Goal: Task Accomplishment & Management: Complete application form

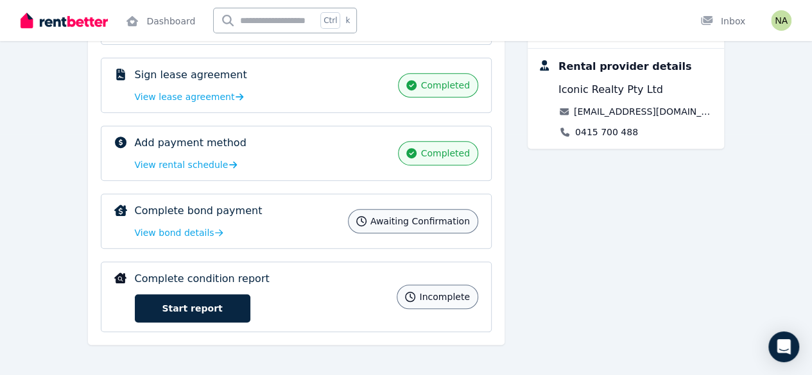
scroll to position [244, 0]
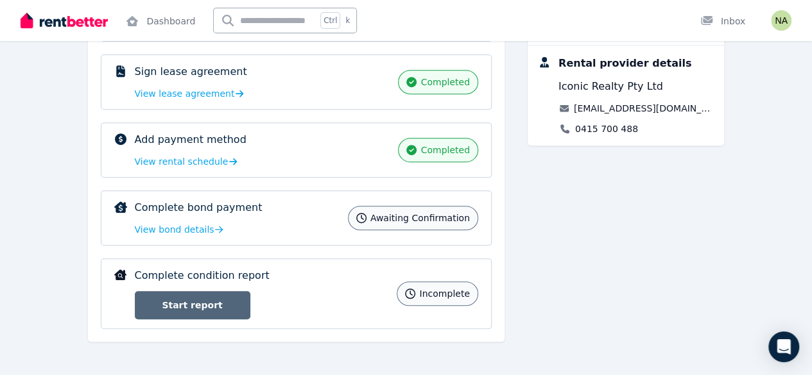
click at [135, 309] on link "Start report" at bounding box center [192, 305] width 115 height 28
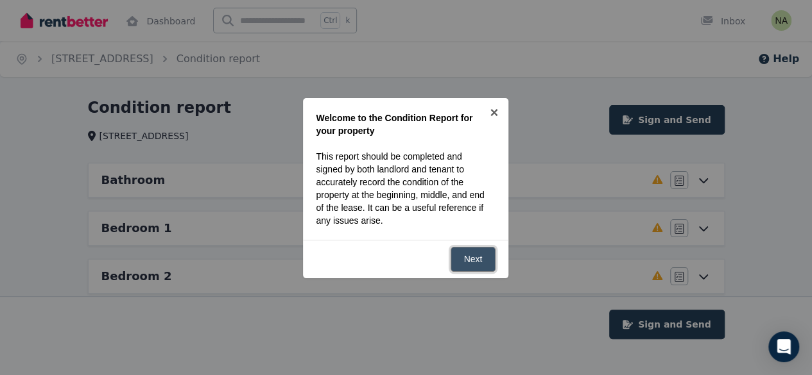
click at [482, 259] on link "Next" at bounding box center [473, 259] width 46 height 25
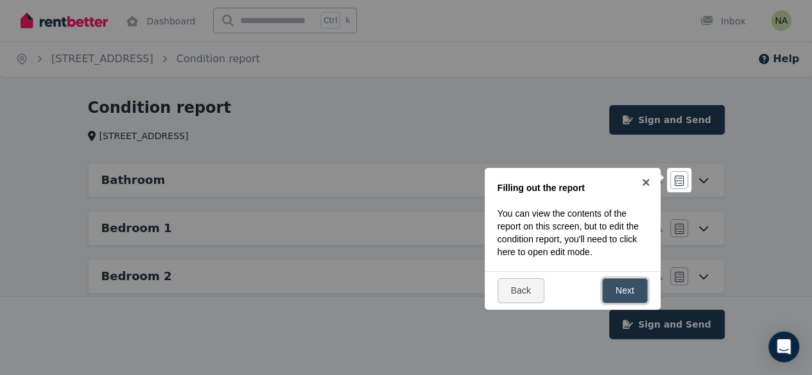
click at [625, 294] on link "Next" at bounding box center [625, 290] width 46 height 25
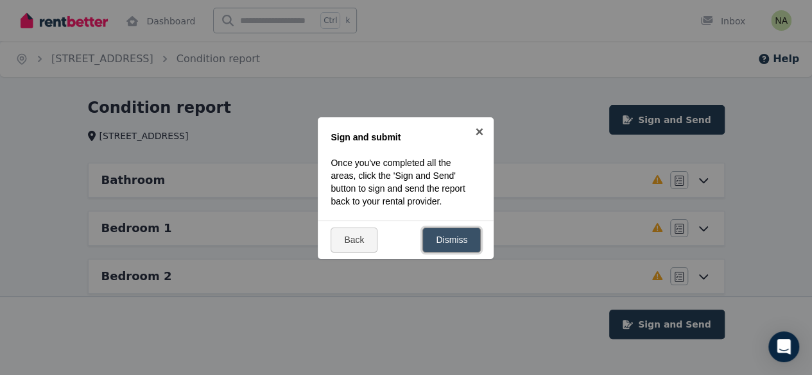
click at [461, 239] on link "Dismiss" at bounding box center [451, 240] width 58 height 25
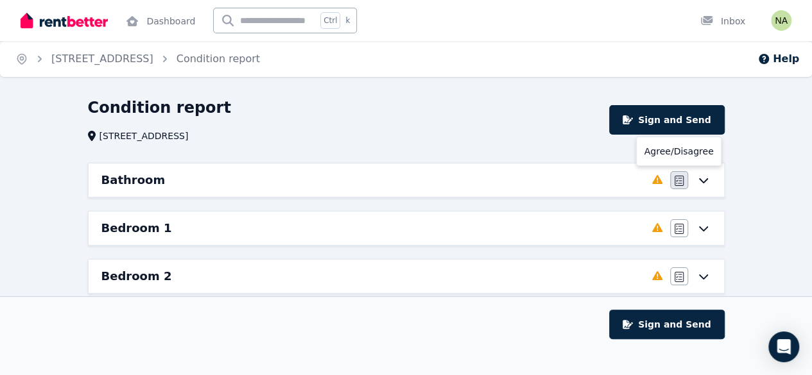
click at [677, 183] on icon "button" at bounding box center [678, 181] width 9 height 10
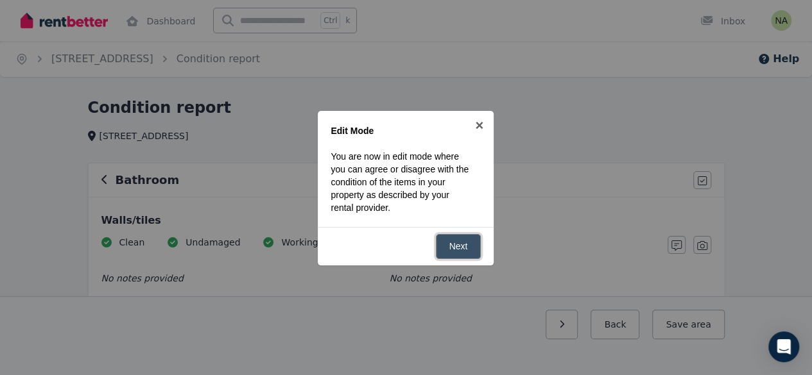
click at [464, 247] on link "Next" at bounding box center [459, 246] width 46 height 25
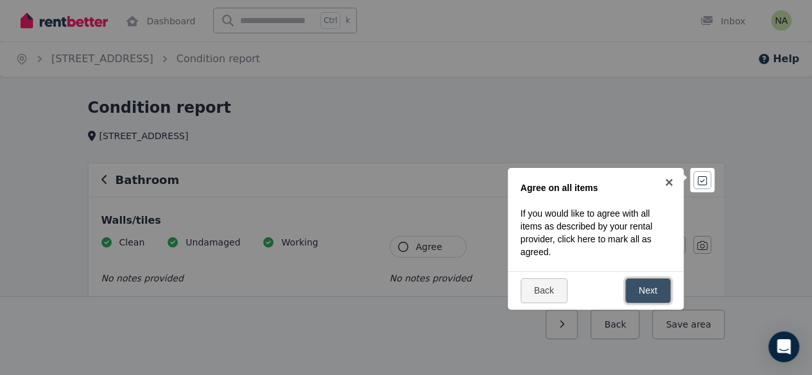
click at [644, 294] on link "Next" at bounding box center [648, 290] width 46 height 25
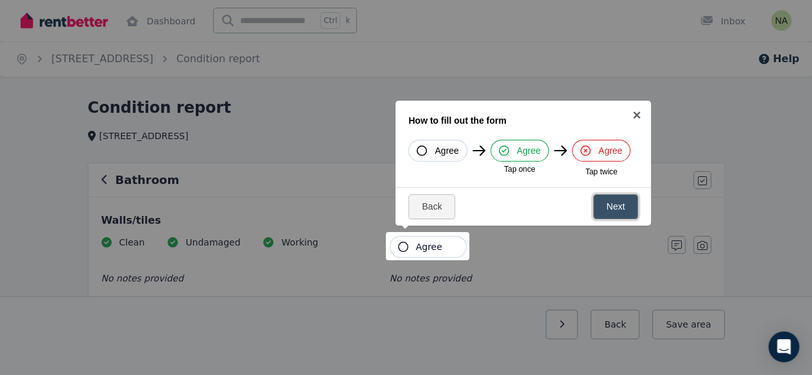
click at [612, 208] on link "Next" at bounding box center [616, 206] width 46 height 25
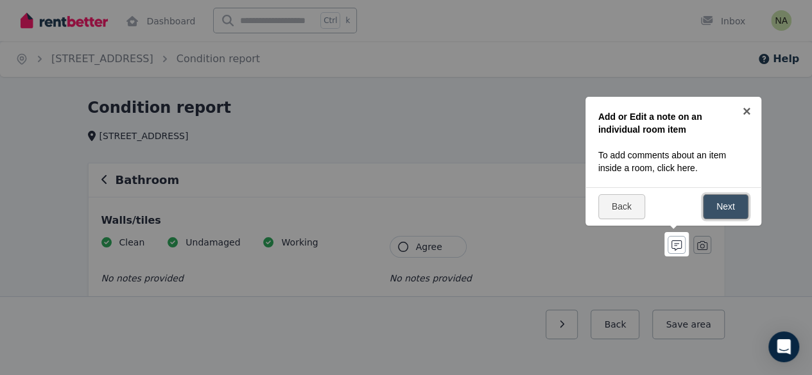
click at [724, 210] on link "Next" at bounding box center [725, 206] width 46 height 25
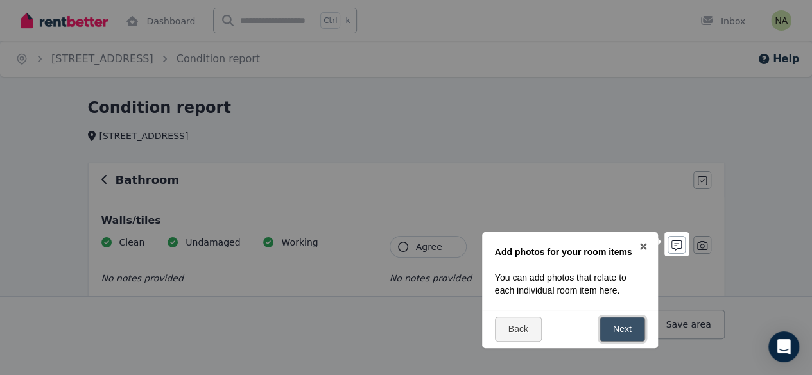
click at [623, 330] on link "Next" at bounding box center [622, 329] width 46 height 25
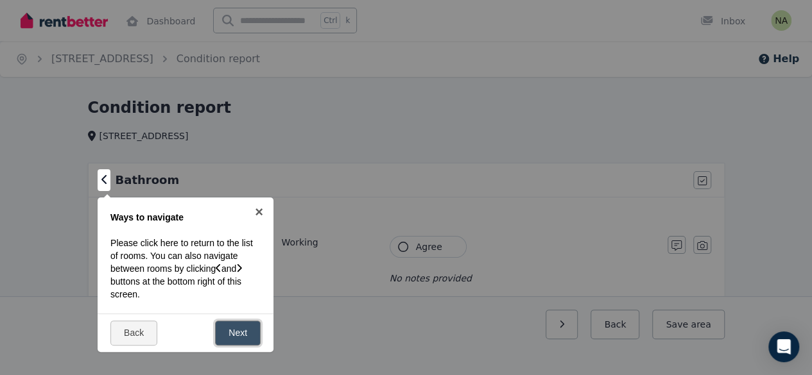
click at [246, 337] on link "Next" at bounding box center [238, 333] width 46 height 25
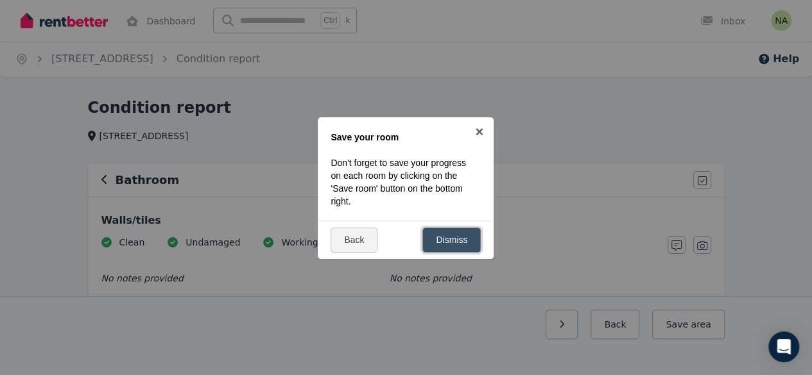
click at [456, 241] on link "Dismiss" at bounding box center [451, 240] width 58 height 25
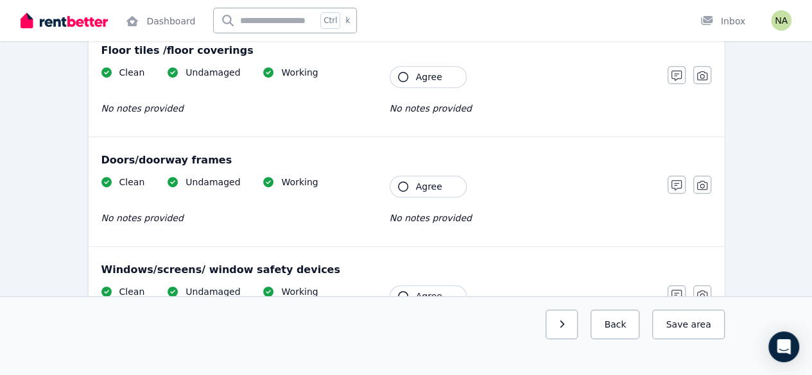
scroll to position [282, 0]
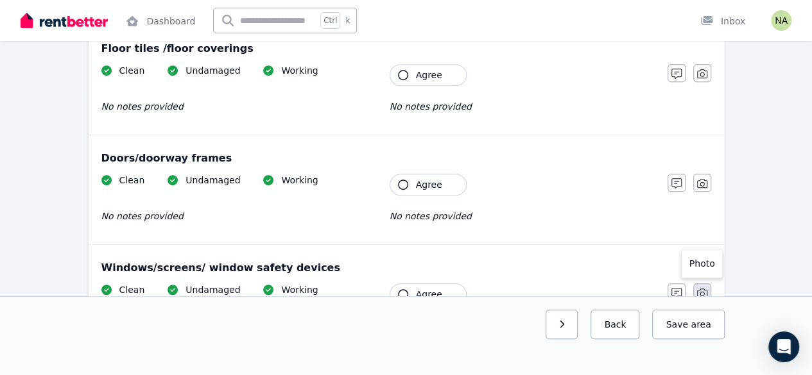
click at [703, 293] on icon "button" at bounding box center [702, 293] width 10 height 10
click at [422, 299] on button "Agree" at bounding box center [427, 295] width 77 height 22
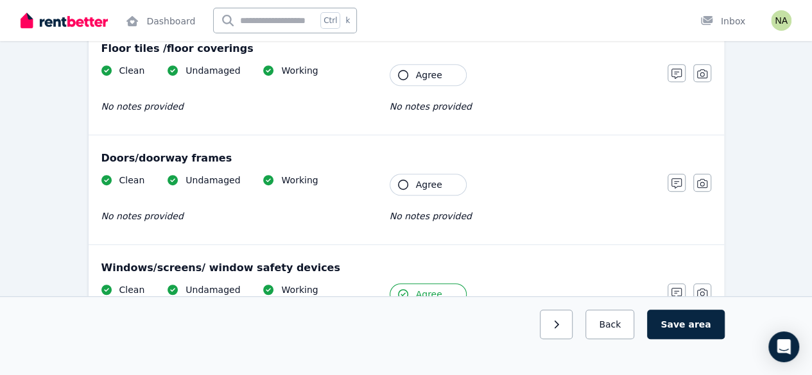
click at [423, 293] on span "Agree" at bounding box center [429, 294] width 26 height 13
click at [700, 291] on icon "button" at bounding box center [702, 293] width 10 height 9
click at [701, 266] on div "Photo" at bounding box center [702, 264] width 42 height 30
click at [699, 260] on div "Photo" at bounding box center [702, 264] width 42 height 30
click at [701, 288] on icon "button" at bounding box center [702, 293] width 10 height 10
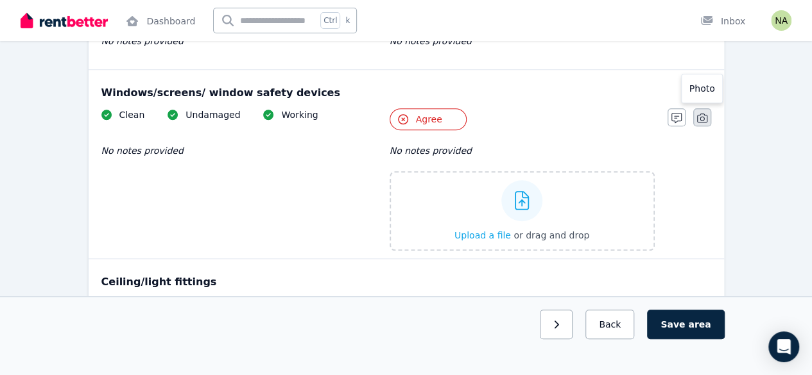
scroll to position [458, 0]
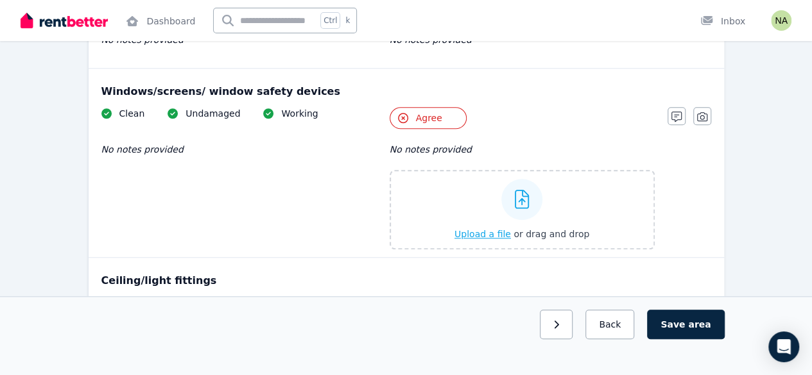
click at [531, 203] on div at bounding box center [521, 199] width 41 height 41
click at [0, 0] on input "Upload a file or drag and drop" at bounding box center [0, 0] width 0 height 0
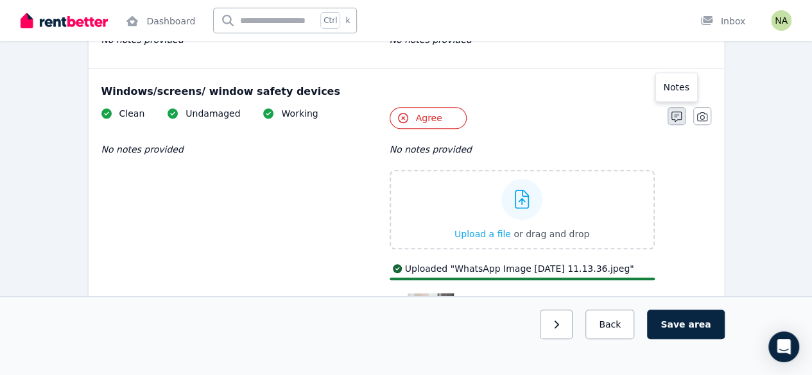
click at [676, 117] on icon "button" at bounding box center [676, 117] width 10 height 10
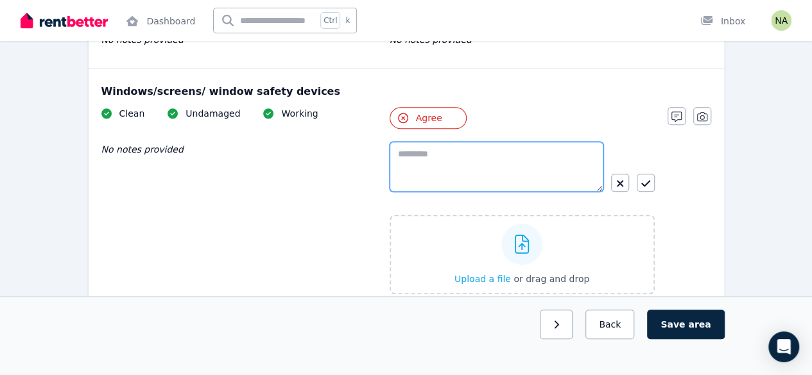
click at [534, 166] on textarea at bounding box center [496, 167] width 214 height 50
click at [475, 155] on textarea "**********" at bounding box center [496, 166] width 214 height 49
type textarea "**********"
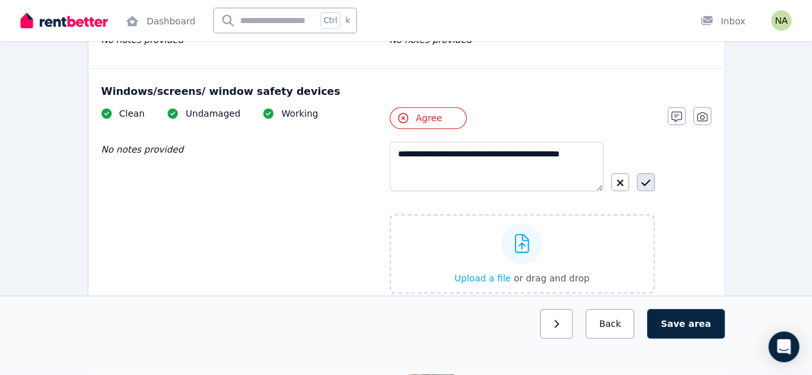
click at [645, 181] on icon "button" at bounding box center [645, 183] width 9 height 10
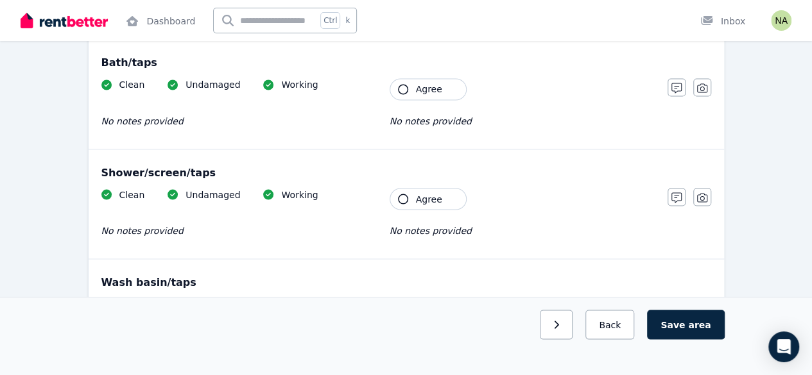
scroll to position [1115, 0]
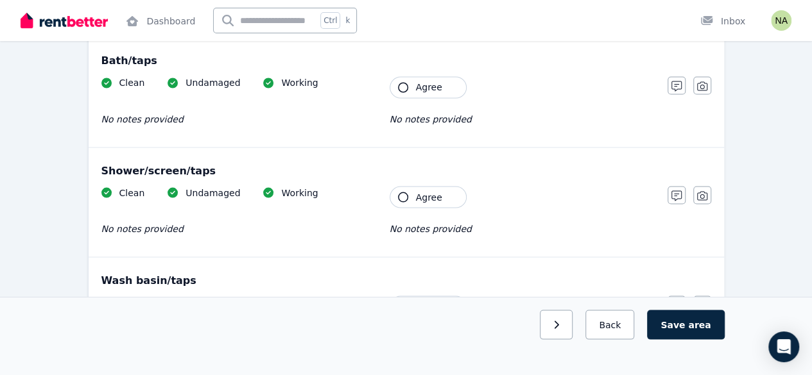
click at [429, 192] on span "Agree" at bounding box center [429, 197] width 26 height 13
click at [427, 191] on span "Agree" at bounding box center [429, 197] width 26 height 13
click at [672, 195] on icon "button" at bounding box center [676, 196] width 10 height 10
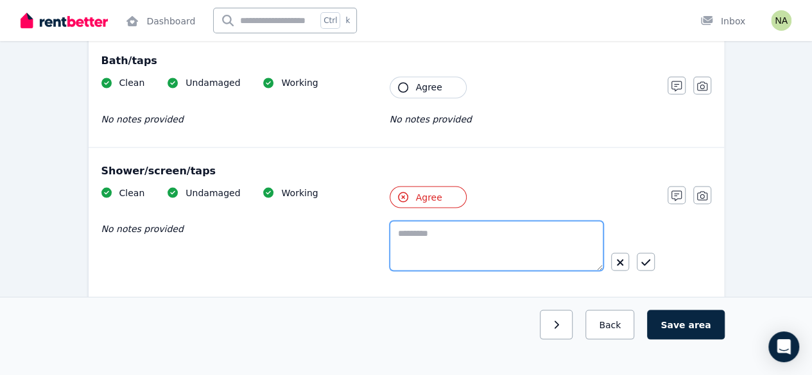
click at [511, 241] on textarea at bounding box center [496, 246] width 214 height 50
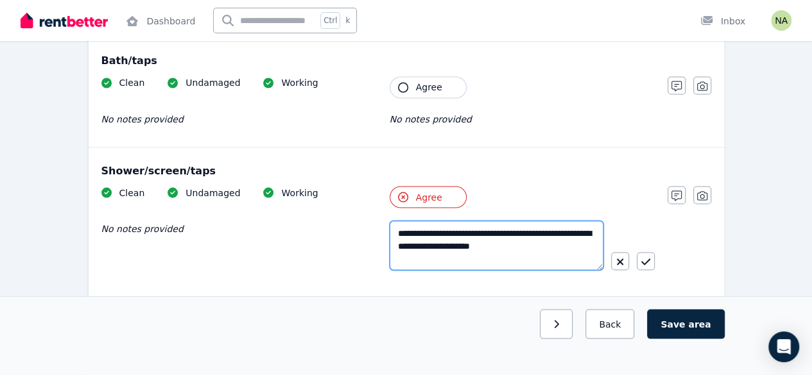
drag, startPoint x: 550, startPoint y: 239, endPoint x: 408, endPoint y: 255, distance: 143.3
click at [408, 255] on textarea "**********" at bounding box center [496, 245] width 214 height 49
click at [466, 238] on textarea "**********" at bounding box center [496, 245] width 214 height 49
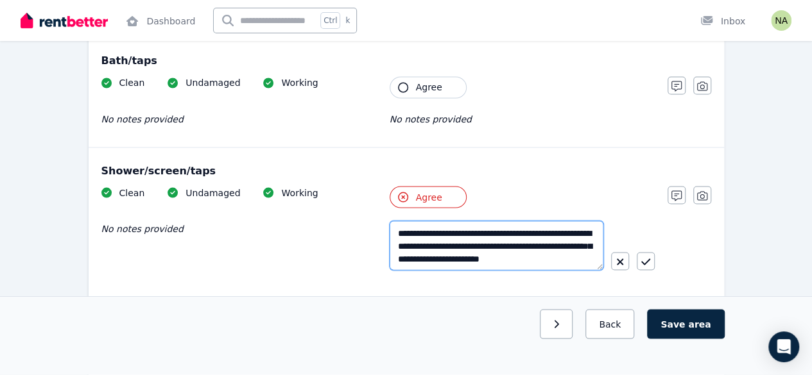
click at [466, 238] on textarea "**********" at bounding box center [496, 245] width 214 height 49
type textarea "**********"
click at [437, 244] on textarea "**********" at bounding box center [496, 245] width 214 height 49
click at [561, 245] on textarea "**********" at bounding box center [496, 245] width 214 height 49
click at [561, 243] on textarea "**********" at bounding box center [496, 245] width 214 height 49
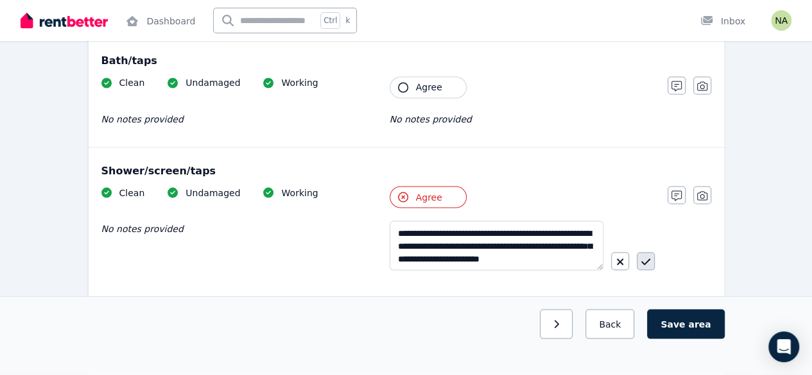
click at [645, 257] on icon "button" at bounding box center [645, 262] width 9 height 10
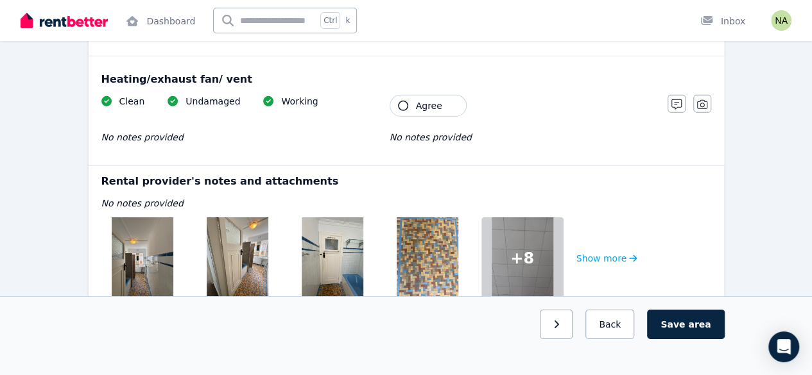
scroll to position [1903, 0]
click at [444, 253] on img at bounding box center [427, 258] width 62 height 82
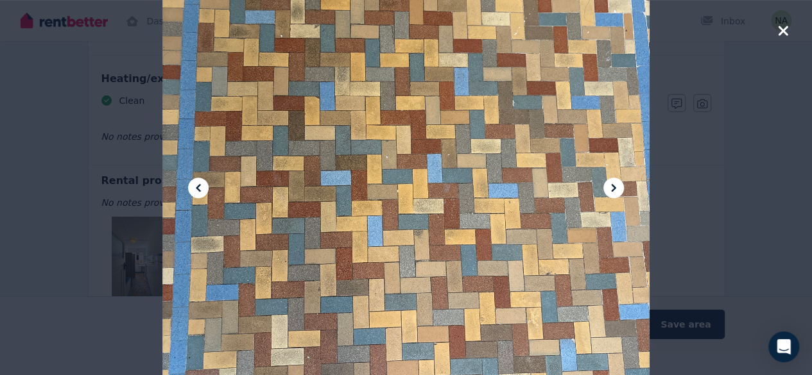
click at [615, 186] on icon at bounding box center [613, 187] width 15 height 15
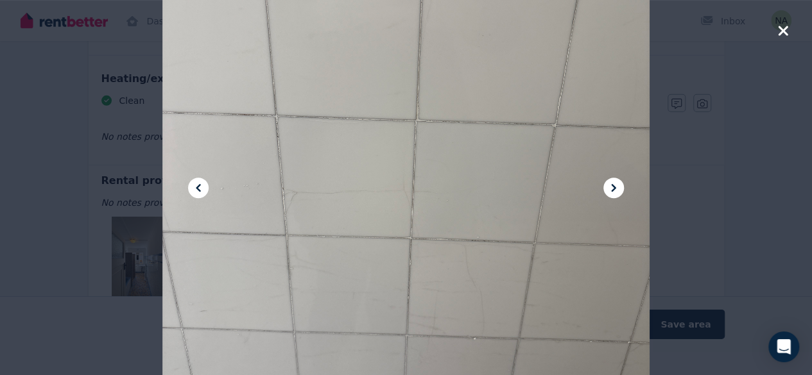
click at [610, 184] on icon at bounding box center [613, 187] width 15 height 15
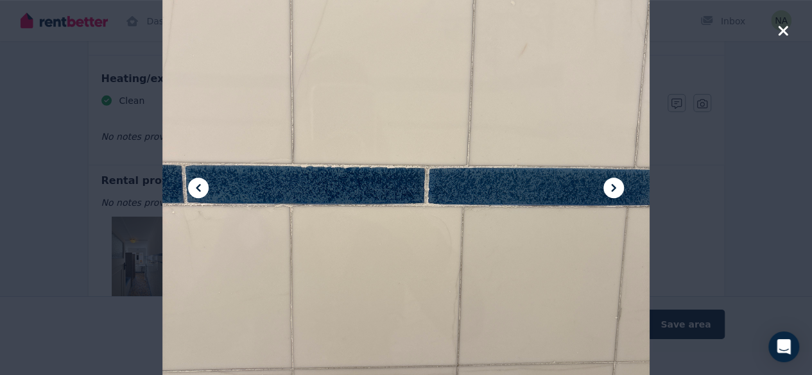
click at [615, 185] on icon at bounding box center [613, 187] width 15 height 15
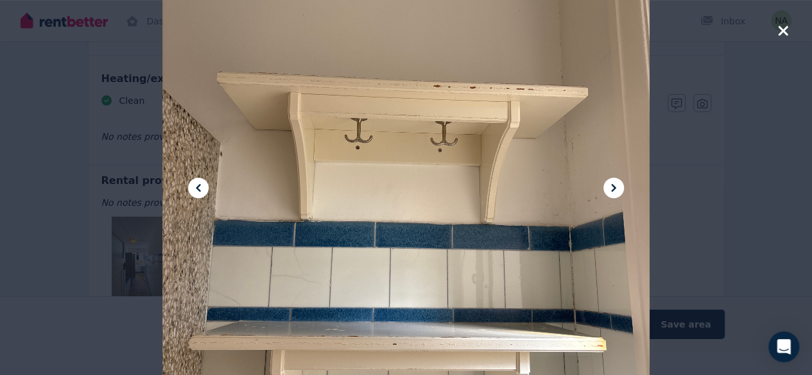
click at [613, 186] on icon at bounding box center [613, 188] width 4 height 8
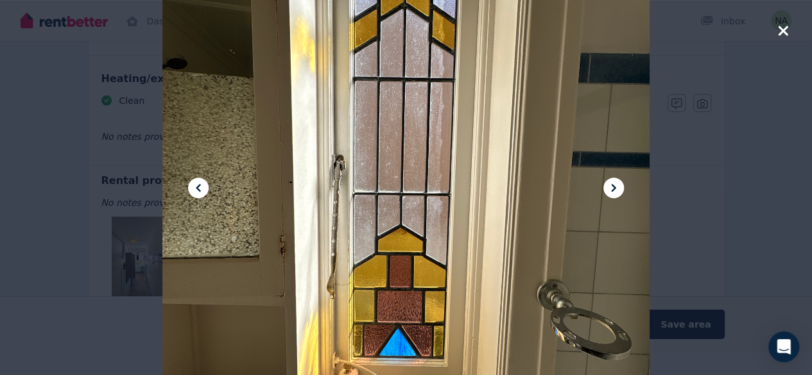
click at [612, 190] on icon at bounding box center [613, 188] width 4 height 8
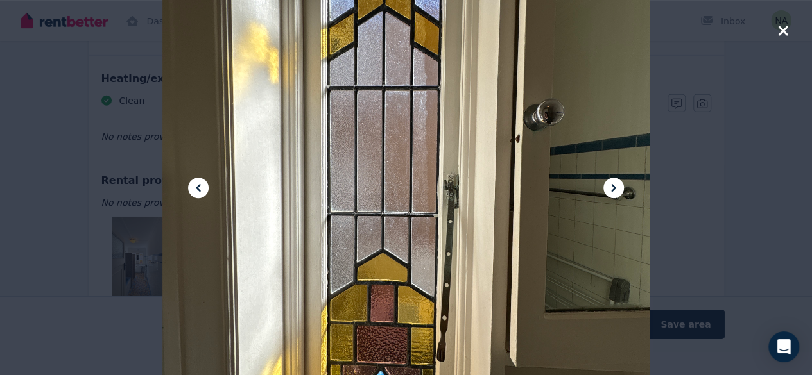
click at [613, 188] on icon at bounding box center [613, 188] width 4 height 8
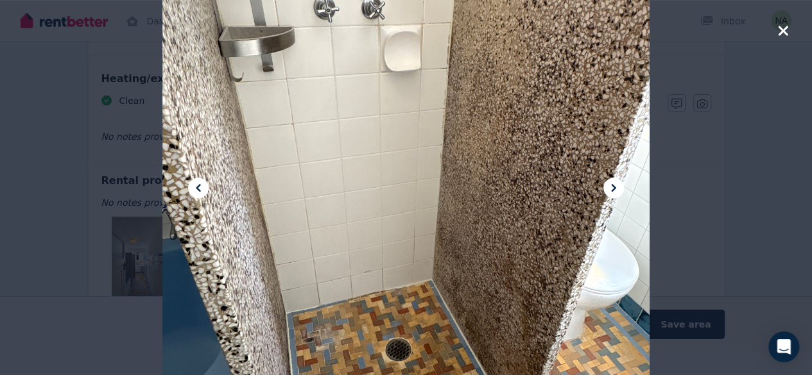
click at [603, 193] on div at bounding box center [405, 187] width 487 height 649
click at [609, 194] on icon at bounding box center [613, 187] width 15 height 15
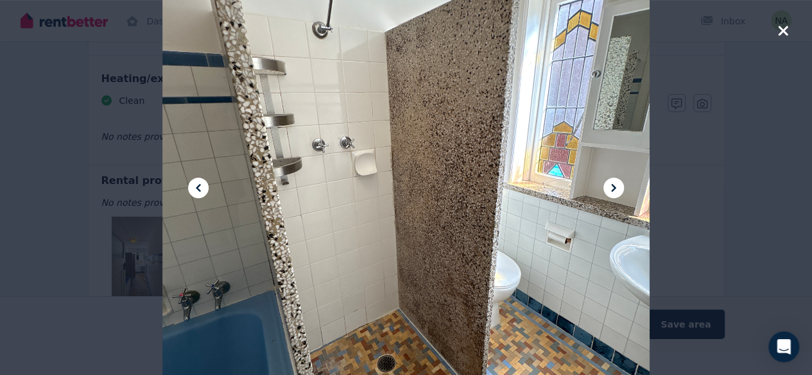
click at [606, 191] on icon at bounding box center [613, 187] width 15 height 15
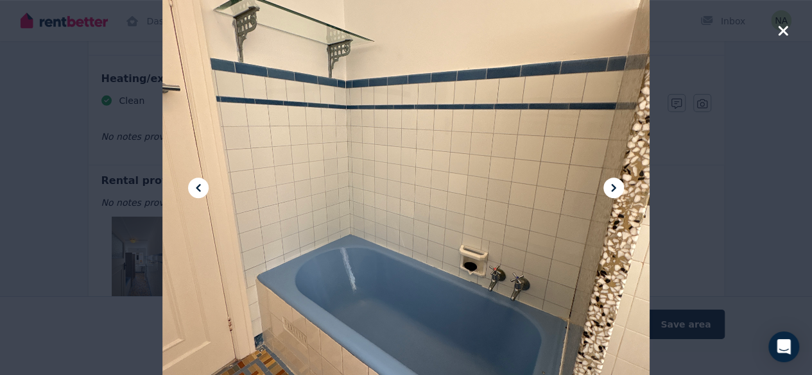
click at [608, 195] on icon at bounding box center [613, 187] width 15 height 15
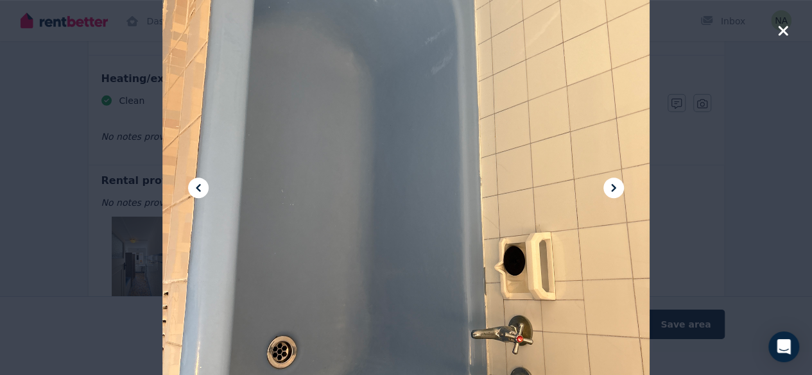
click at [781, 35] on icon "button" at bounding box center [783, 30] width 12 height 15
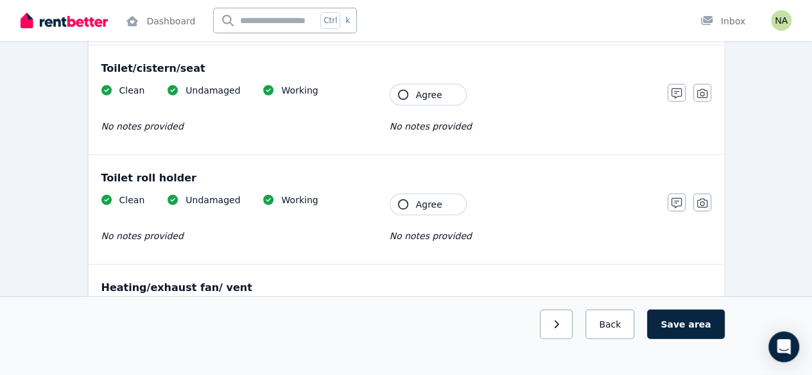
scroll to position [1695, 0]
drag, startPoint x: 101, startPoint y: 171, endPoint x: 183, endPoint y: 169, distance: 82.8
click at [183, 170] on div "Toilet roll holder" at bounding box center [405, 177] width 609 height 15
copy div "Toilet roll holder"
click at [404, 199] on icon "button" at bounding box center [403, 204] width 10 height 10
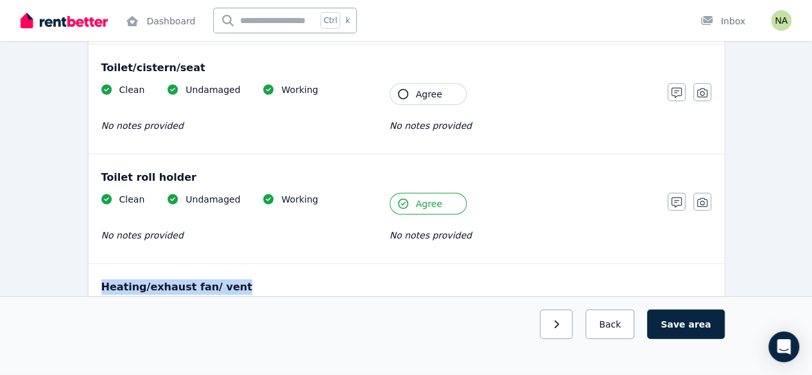
drag, startPoint x: 103, startPoint y: 278, endPoint x: 234, endPoint y: 280, distance: 130.9
click at [234, 280] on div "Heating/exhaust fan/ vent" at bounding box center [405, 287] width 609 height 15
copy div "Heating/exhaust fan/ vent"
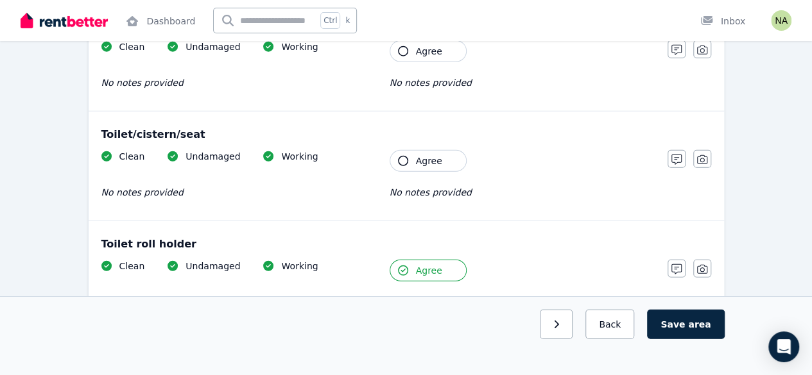
scroll to position [1628, 0]
drag, startPoint x: 103, startPoint y: 125, endPoint x: 192, endPoint y: 120, distance: 89.3
click at [192, 128] on div "Toilet/cistern/seat" at bounding box center [405, 135] width 609 height 15
drag, startPoint x: 99, startPoint y: 128, endPoint x: 204, endPoint y: 126, distance: 105.2
click at [204, 126] on div "Toilet/cistern/seat Clean Undamaged Working No notes provided Tenant Agree No n…" at bounding box center [406, 166] width 635 height 109
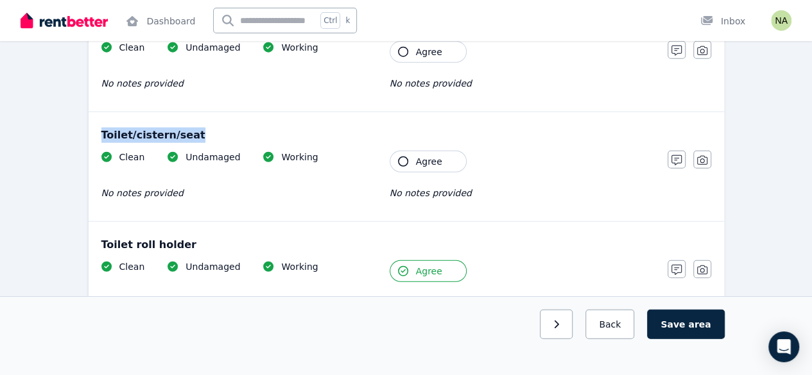
copy div "Toilet/cistern/seat"
click at [403, 157] on icon "button" at bounding box center [403, 162] width 10 height 10
click at [674, 158] on button "button" at bounding box center [676, 160] width 18 height 18
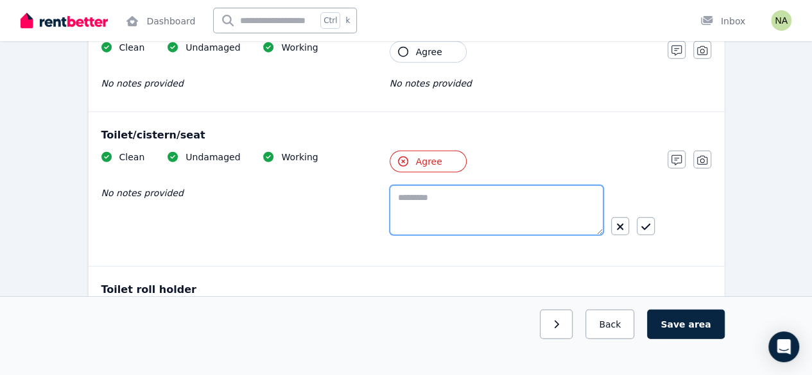
click at [440, 192] on textarea at bounding box center [496, 210] width 214 height 50
drag, startPoint x: 532, startPoint y: 194, endPoint x: 375, endPoint y: 192, distance: 157.2
click at [375, 192] on div "**********" at bounding box center [377, 204] width 553 height 107
type textarea "**********"
click at [518, 188] on textarea "**********" at bounding box center [496, 209] width 214 height 49
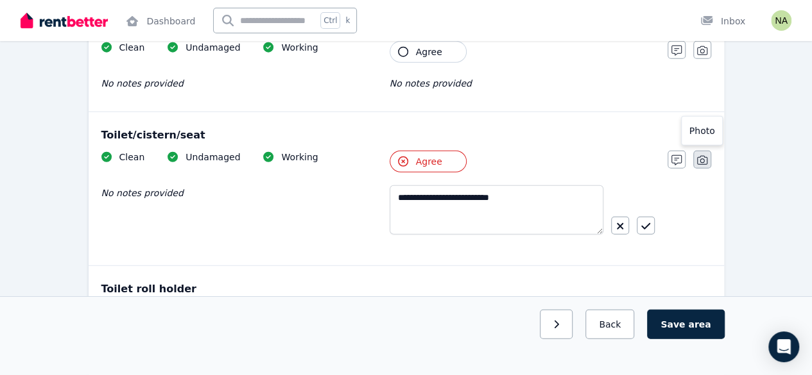
click at [701, 155] on icon "button" at bounding box center [702, 160] width 10 height 10
click at [520, 278] on icon at bounding box center [521, 287] width 15 height 19
click at [0, 0] on input "Upload a file or drag and drop" at bounding box center [0, 0] width 0 height 0
click at [495, 317] on span "Upload a file" at bounding box center [482, 322] width 56 height 10
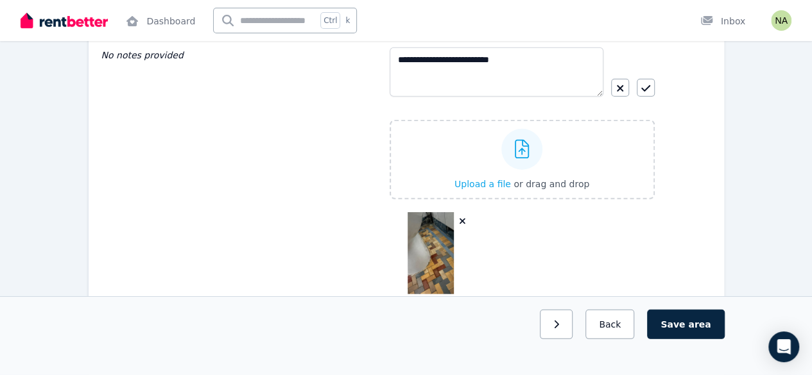
scroll to position [1736, 0]
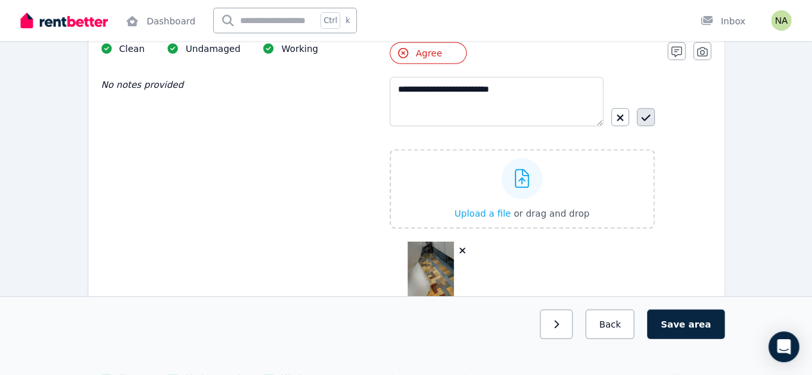
click at [647, 117] on button "button" at bounding box center [645, 117] width 18 height 18
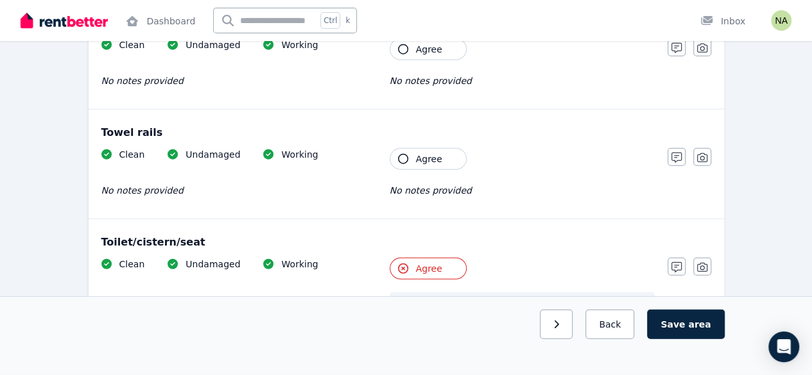
scroll to position [1519, 0]
drag, startPoint x: 103, startPoint y: 129, endPoint x: 155, endPoint y: 128, distance: 52.0
click at [155, 128] on div "Towel rails" at bounding box center [405, 133] width 609 height 15
drag, startPoint x: 100, startPoint y: 126, endPoint x: 157, endPoint y: 128, distance: 56.5
click at [157, 128] on div "Towel rails Clean Undamaged Working No notes provided Tenant Agree No notes pro…" at bounding box center [406, 165] width 635 height 109
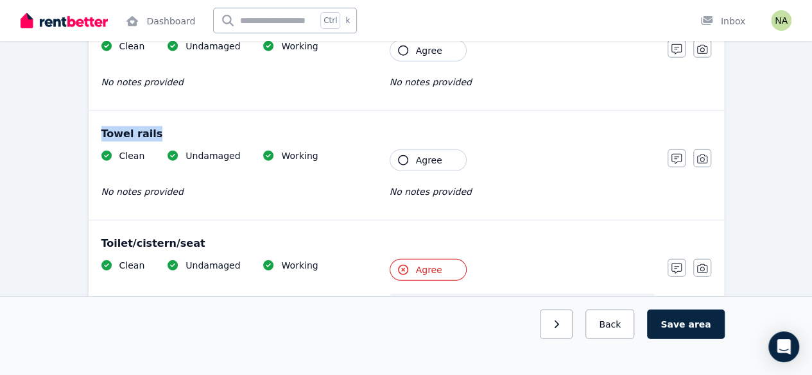
copy div "Towel rails"
click at [402, 155] on icon "button" at bounding box center [403, 160] width 10 height 10
click at [676, 155] on icon "button" at bounding box center [676, 159] width 10 height 10
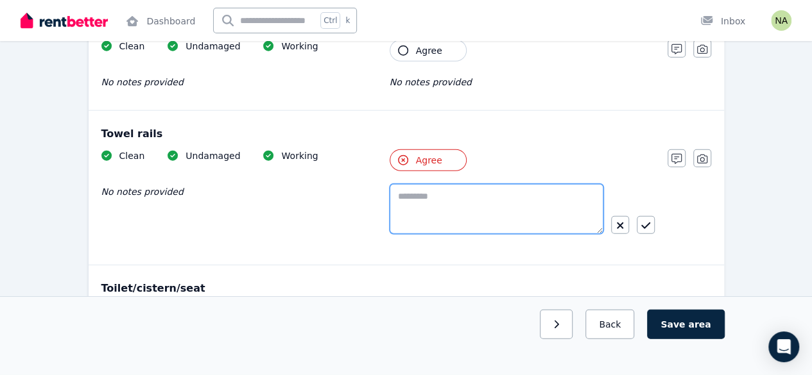
click at [429, 194] on textarea at bounding box center [496, 209] width 214 height 50
drag, startPoint x: 561, startPoint y: 194, endPoint x: 387, endPoint y: 200, distance: 173.3
click at [387, 200] on div "**********" at bounding box center [377, 202] width 553 height 107
paste textarea "**********"
type textarea "**********"
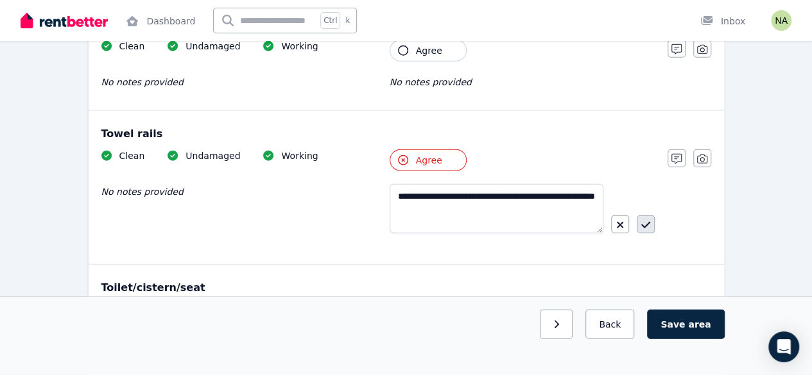
click at [647, 220] on icon "button" at bounding box center [645, 225] width 9 height 10
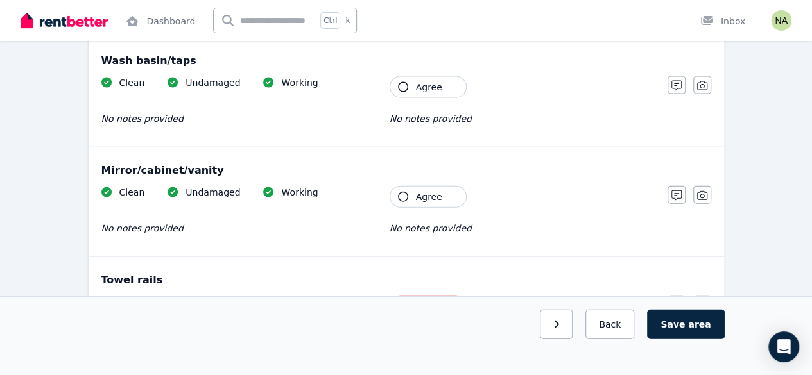
scroll to position [1372, 0]
click at [405, 195] on button "Agree" at bounding box center [427, 198] width 77 height 22
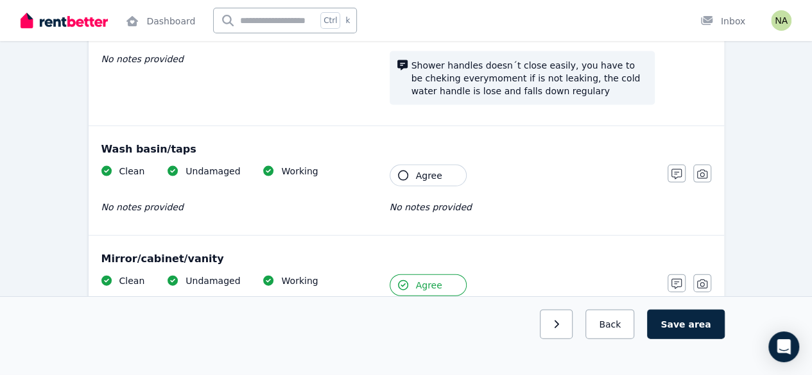
scroll to position [1283, 0]
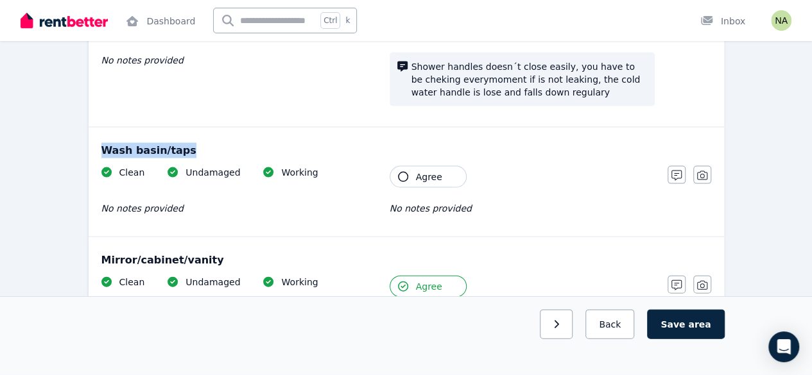
drag, startPoint x: 192, startPoint y: 146, endPoint x: 97, endPoint y: 142, distance: 95.0
click at [97, 142] on div "Wash basin/taps Clean Undamaged Working No notes provided Tenant Agree No notes…" at bounding box center [406, 182] width 635 height 109
copy div "Wash basin/taps"
click at [404, 172] on icon "button" at bounding box center [403, 177] width 10 height 10
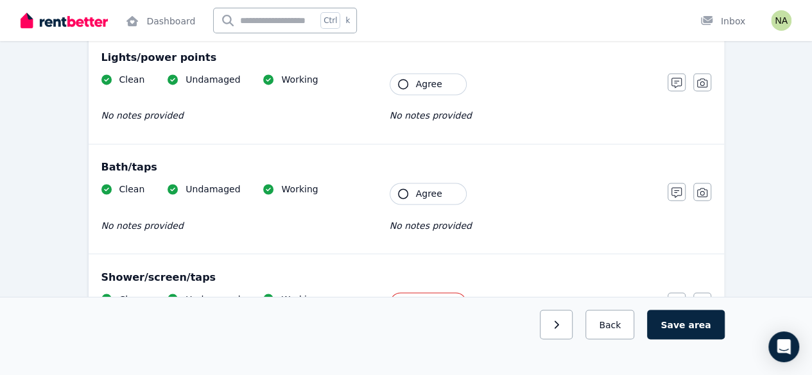
scroll to position [1008, 0]
click at [403, 183] on button "Agree" at bounding box center [427, 194] width 77 height 22
click at [400, 85] on button "Agree" at bounding box center [427, 85] width 77 height 22
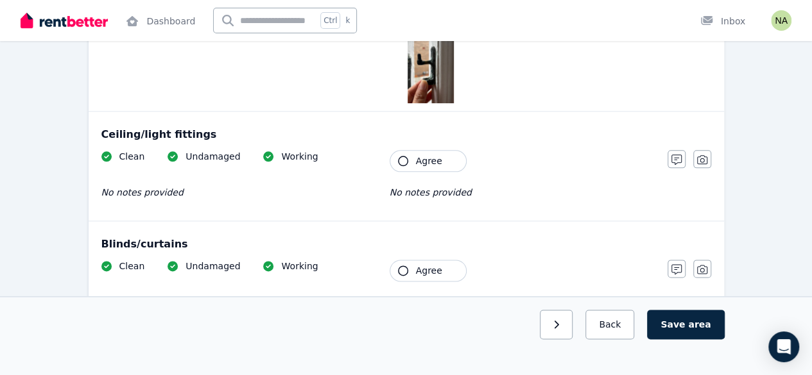
scroll to position [711, 0]
click at [702, 159] on icon "button" at bounding box center [702, 160] width 10 height 10
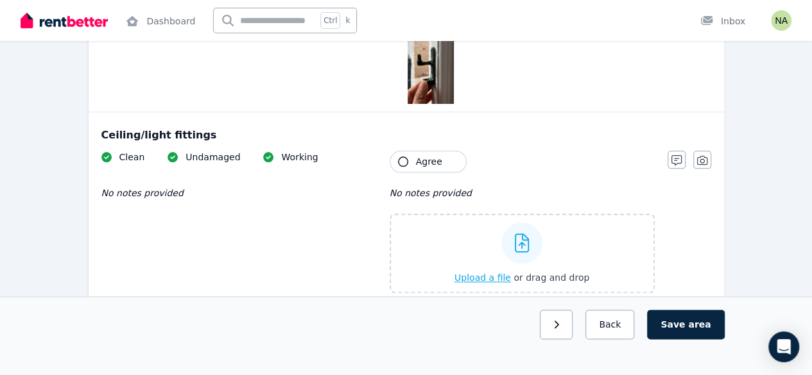
click at [515, 244] on icon at bounding box center [521, 243] width 15 height 19
click at [0, 0] on input "Upload a file or drag and drop" at bounding box center [0, 0] width 0 height 0
click at [521, 248] on icon at bounding box center [521, 243] width 15 height 19
click at [0, 0] on input "Upload a file or drag and drop" at bounding box center [0, 0] width 0 height 0
click at [404, 160] on icon "button" at bounding box center [403, 162] width 10 height 10
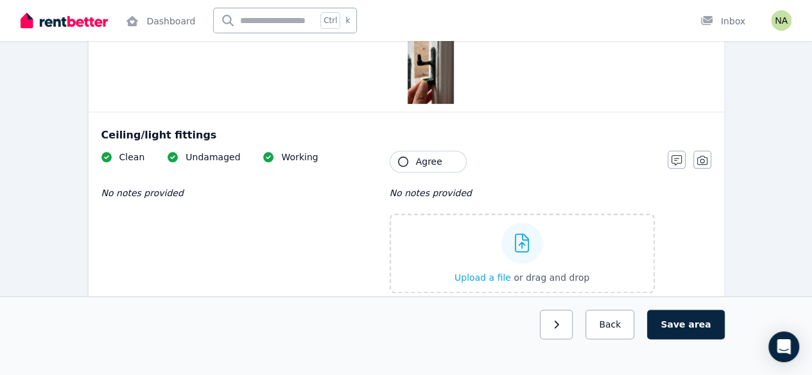
click at [404, 157] on icon "button" at bounding box center [403, 162] width 10 height 10
click at [671, 160] on icon "button" at bounding box center [676, 160] width 10 height 10
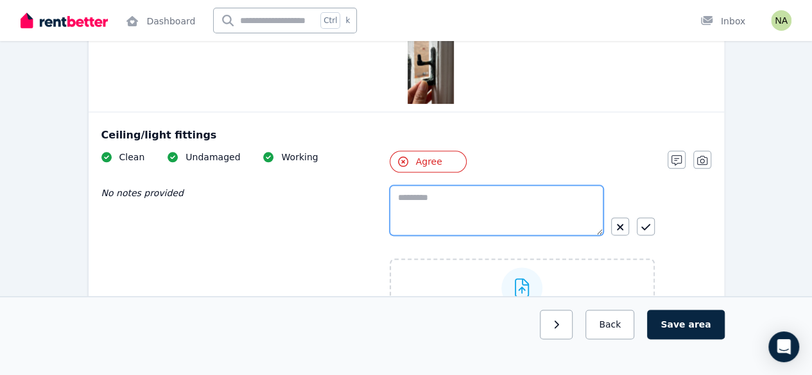
click at [541, 199] on textarea at bounding box center [496, 210] width 214 height 50
type textarea "*"
paste textarea "**********"
type textarea "**********"
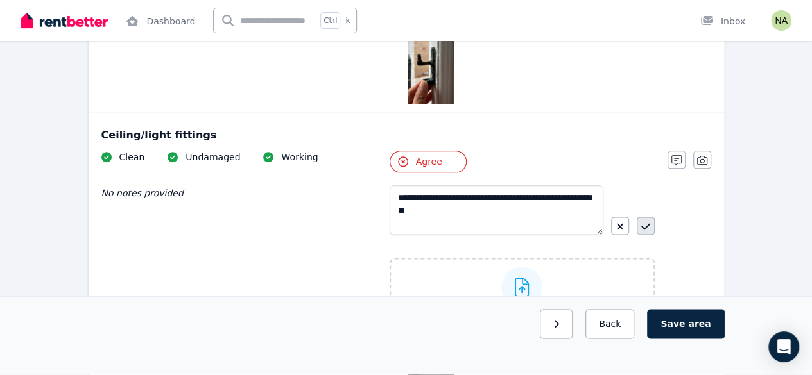
click at [645, 226] on icon "button" at bounding box center [645, 226] width 9 height 10
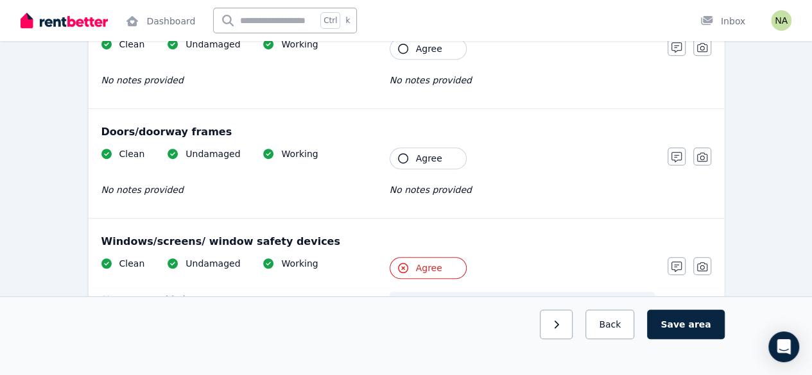
scroll to position [300, 0]
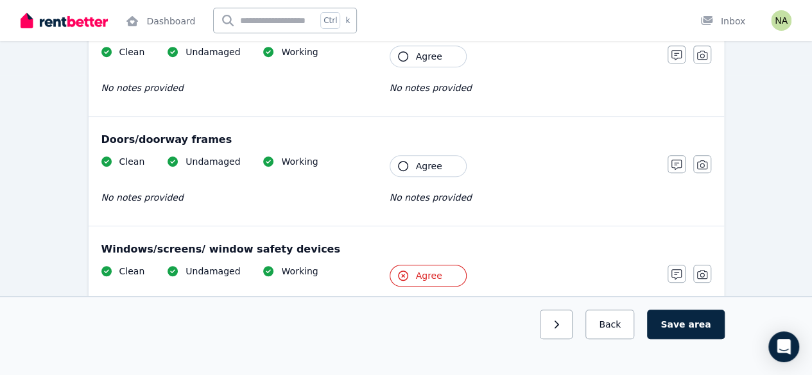
click at [402, 169] on button "Agree" at bounding box center [427, 166] width 77 height 22
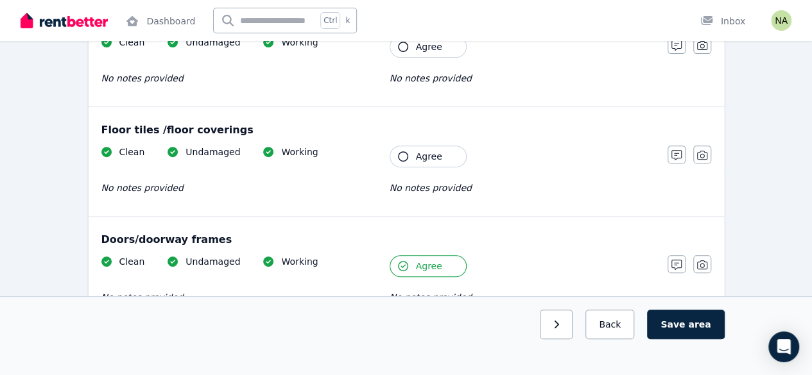
scroll to position [200, 0]
click at [402, 158] on icon "button" at bounding box center [403, 157] width 10 height 10
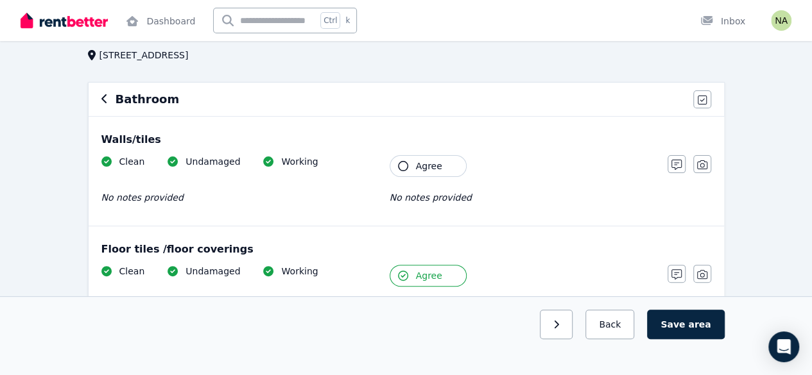
scroll to position [80, 0]
click at [402, 166] on icon "button" at bounding box center [403, 167] width 10 height 10
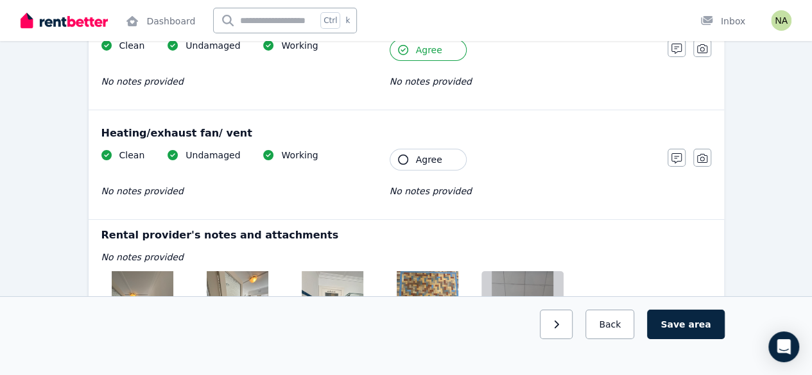
scroll to position [2263, 0]
click at [676, 153] on icon "button" at bounding box center [676, 158] width 10 height 10
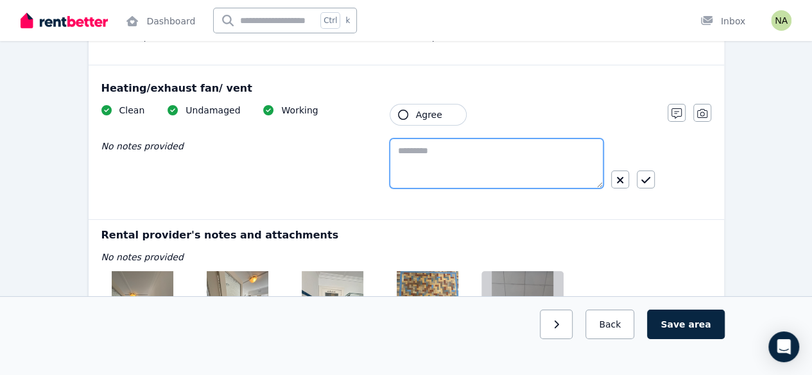
click at [482, 162] on textarea at bounding box center [496, 164] width 214 height 50
drag, startPoint x: 503, startPoint y: 138, endPoint x: 354, endPoint y: 149, distance: 149.3
click at [354, 149] on div "**********" at bounding box center [377, 157] width 553 height 107
type textarea "**********"
paste textarea "**********"
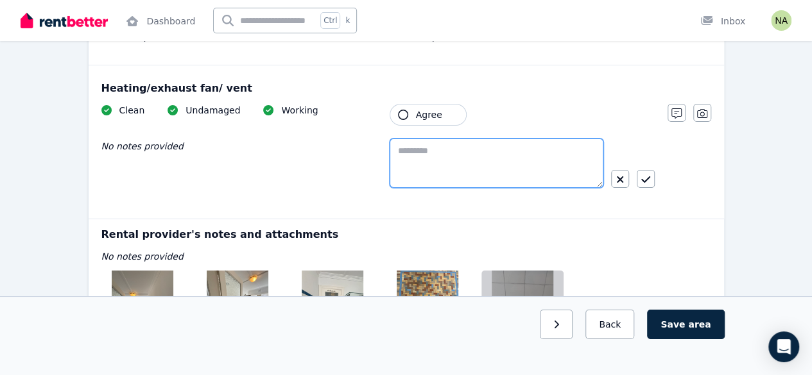
type textarea "**********"
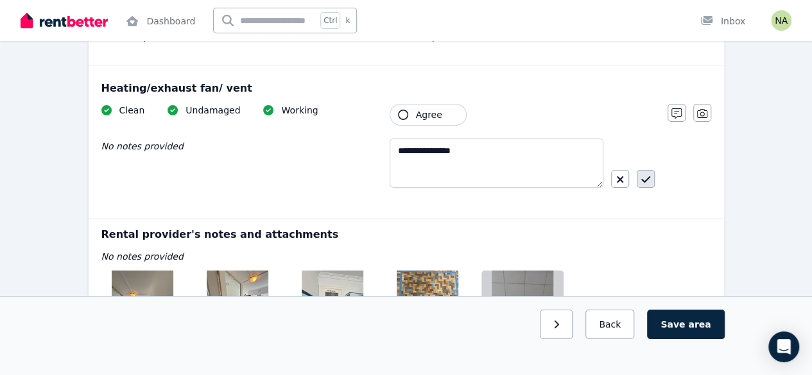
click at [645, 174] on icon "button" at bounding box center [645, 179] width 9 height 10
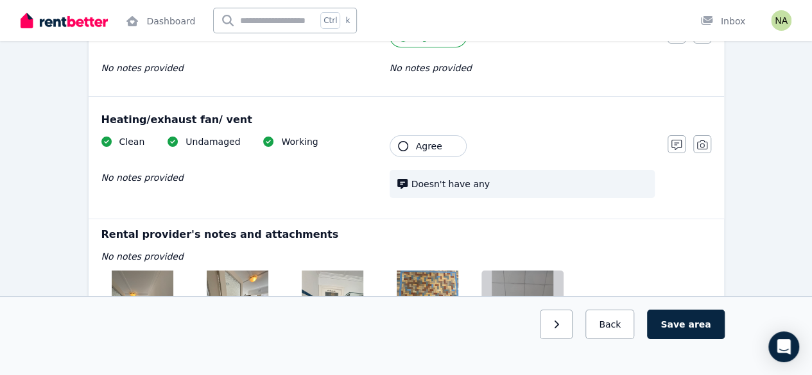
click at [405, 141] on icon "button" at bounding box center [403, 146] width 10 height 10
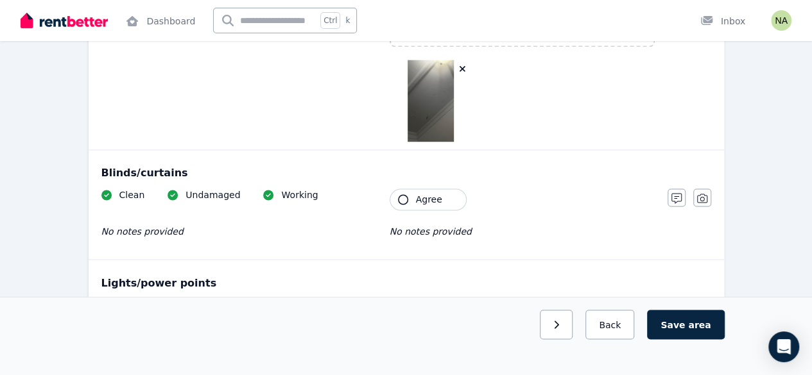
scroll to position [978, 0]
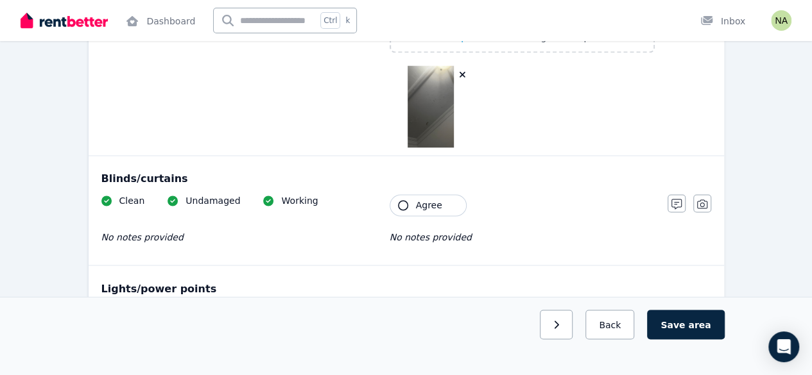
click at [405, 205] on button "Agree" at bounding box center [427, 205] width 77 height 22
click at [675, 201] on icon "button" at bounding box center [676, 204] width 10 height 10
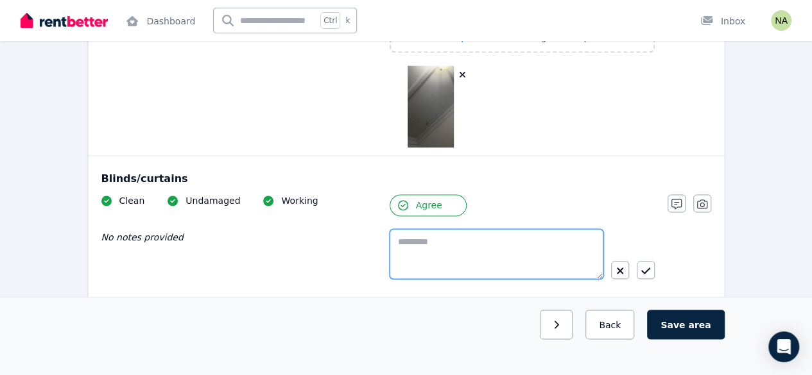
click at [495, 242] on textarea at bounding box center [496, 254] width 214 height 50
paste textarea "**********"
type textarea "*"
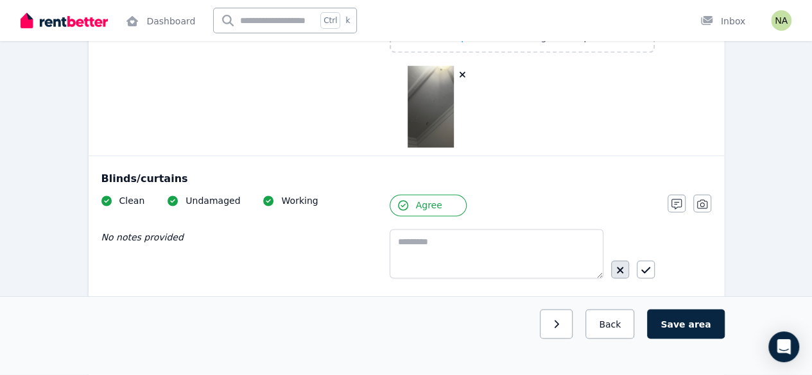
click at [620, 265] on icon "button" at bounding box center [620, 270] width 8 height 10
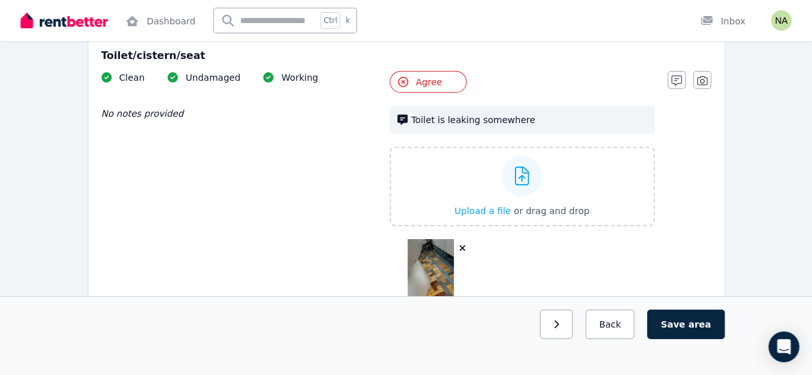
scroll to position [1971, 0]
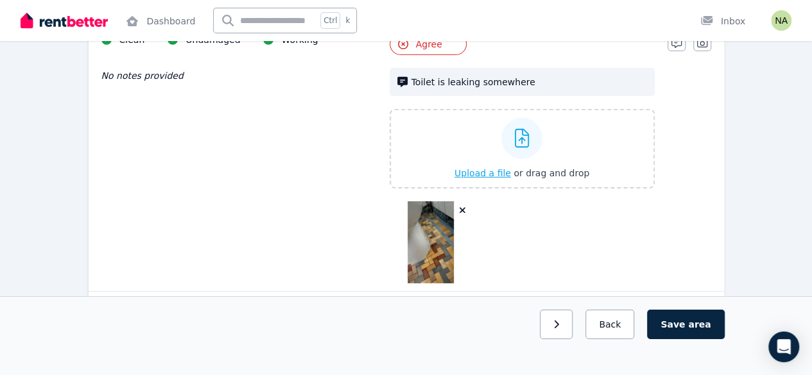
click at [512, 133] on div at bounding box center [521, 138] width 41 height 41
click at [0, 0] on input "Upload a file or drag and drop" at bounding box center [0, 0] width 0 height 0
click at [485, 168] on span "Upload a file" at bounding box center [482, 173] width 56 height 10
click at [523, 141] on div at bounding box center [521, 138] width 41 height 41
click at [0, 0] on input "Upload a file or drag and drop" at bounding box center [0, 0] width 0 height 0
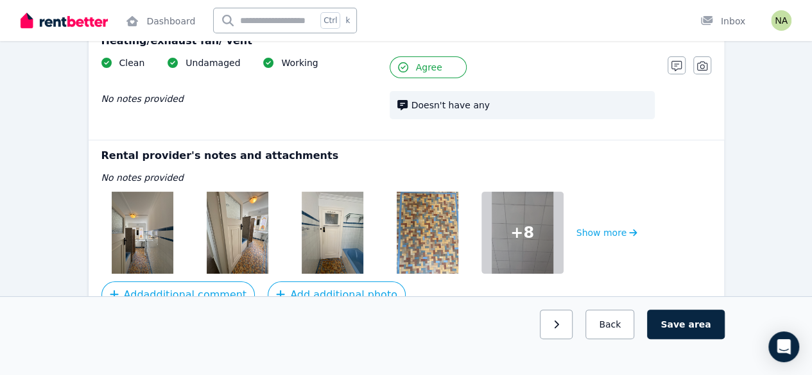
scroll to position [2489, 0]
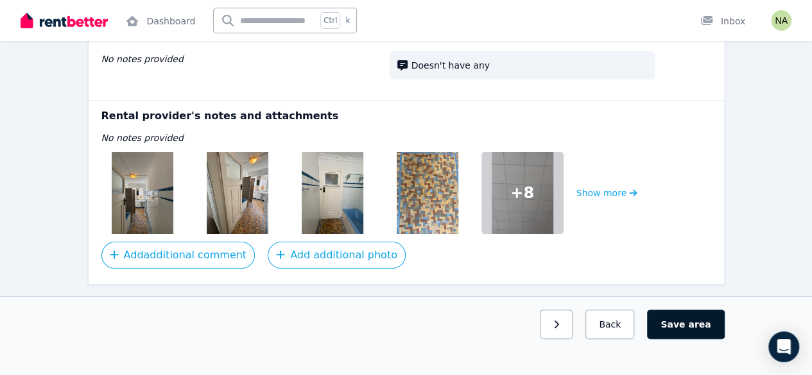
click at [695, 331] on span "area" at bounding box center [699, 324] width 22 height 13
click at [305, 210] on img at bounding box center [333, 193] width 62 height 82
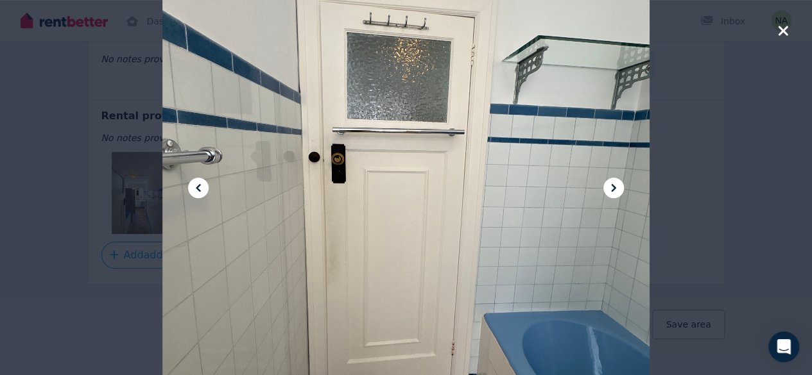
click at [780, 35] on icon "button" at bounding box center [783, 30] width 12 height 15
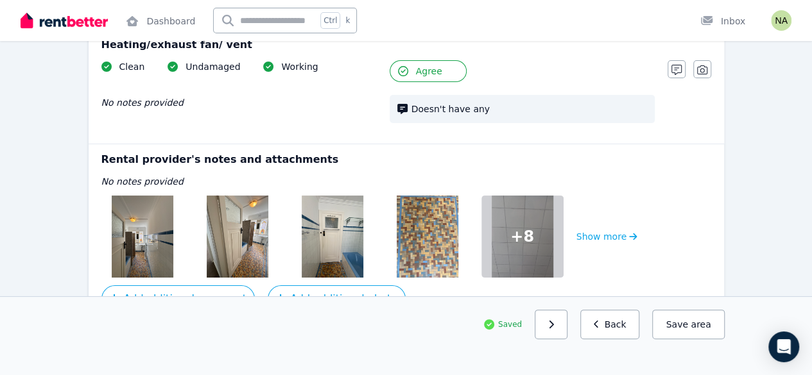
scroll to position [2485, 0]
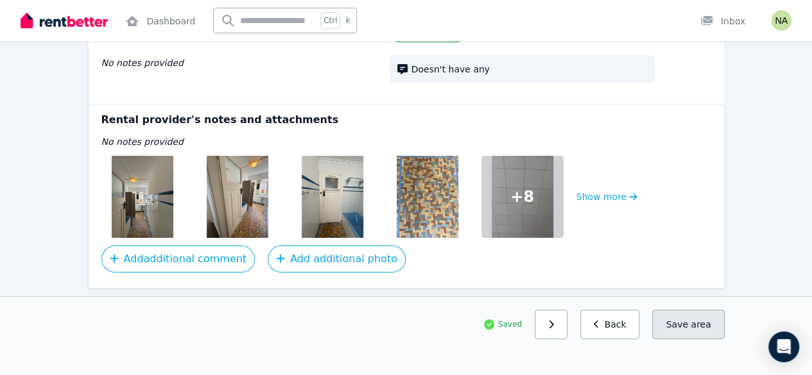
click at [696, 339] on button "Save area" at bounding box center [688, 325] width 72 height 30
click at [620, 339] on button "Back" at bounding box center [610, 325] width 60 height 30
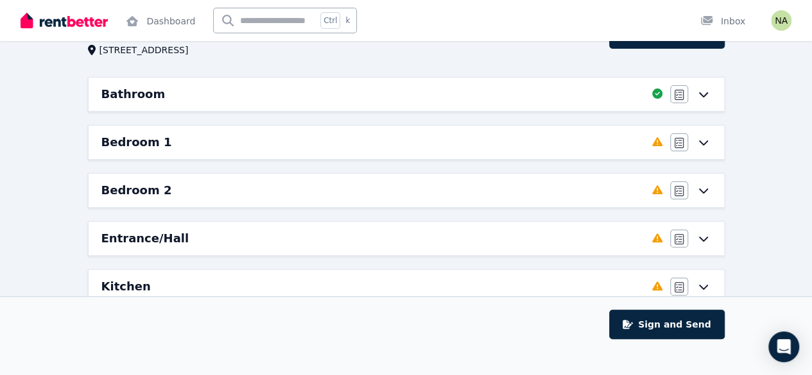
scroll to position [88, 0]
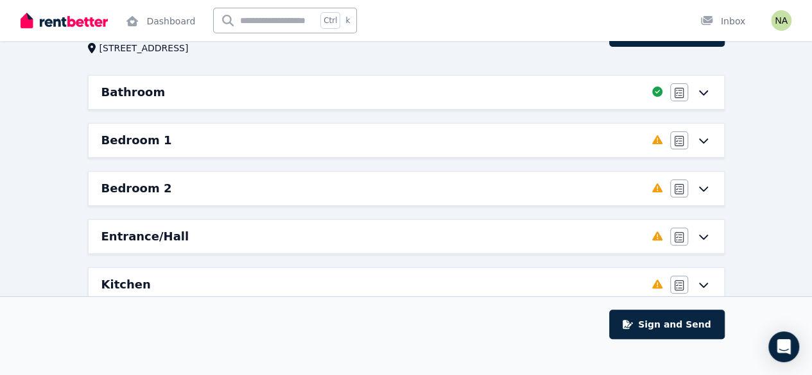
click at [599, 141] on div "Bedroom 1" at bounding box center [372, 141] width 543 height 18
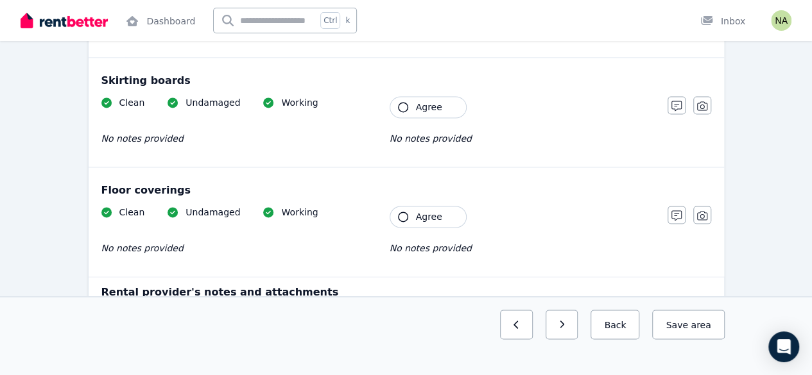
scroll to position [1088, 0]
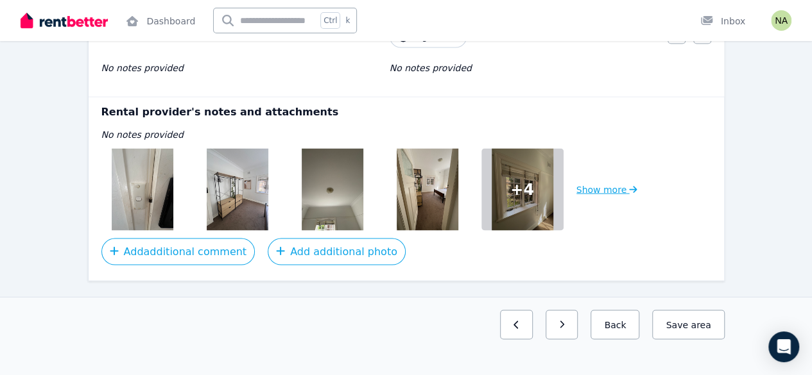
click at [610, 190] on button "Show more" at bounding box center [606, 189] width 61 height 82
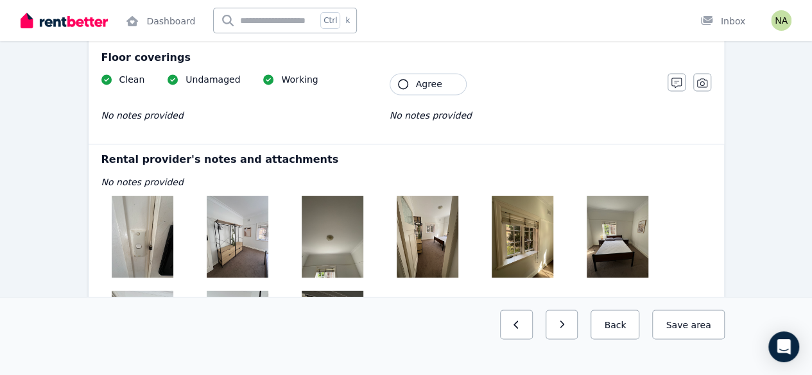
scroll to position [1043, 0]
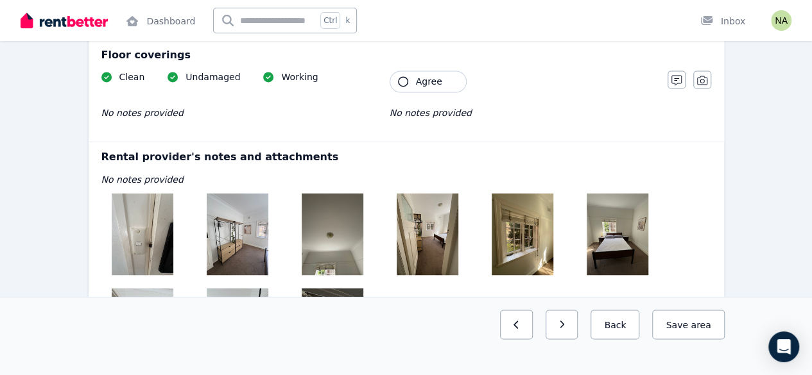
click at [132, 233] on img at bounding box center [143, 234] width 62 height 82
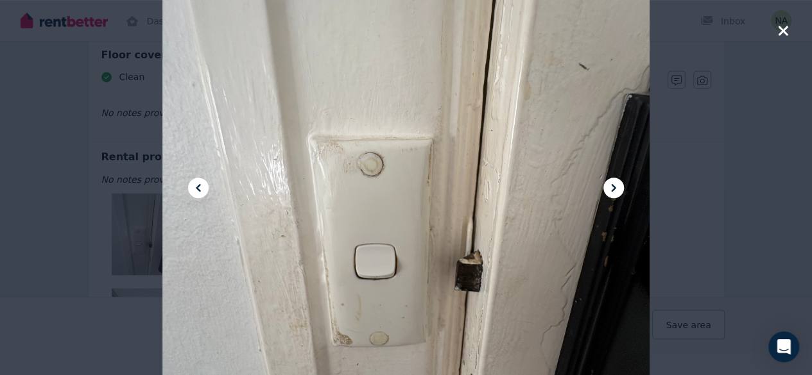
click at [615, 196] on button at bounding box center [613, 188] width 21 height 21
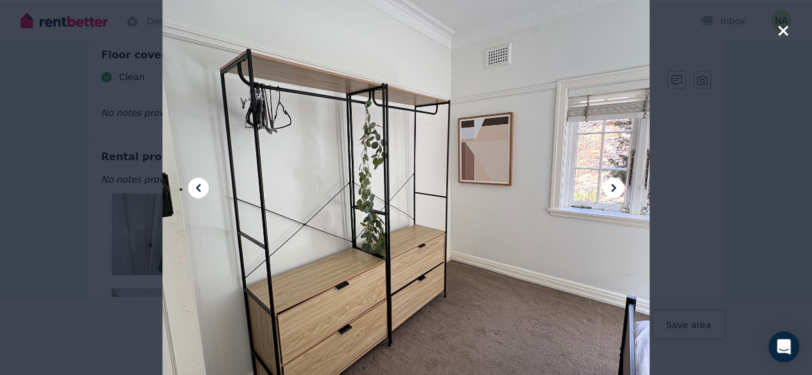
click at [613, 183] on icon at bounding box center [613, 187] width 15 height 15
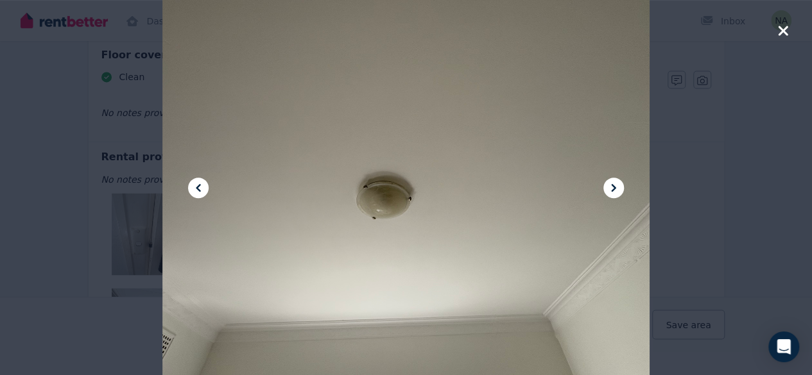
click at [787, 35] on icon "button" at bounding box center [783, 30] width 12 height 15
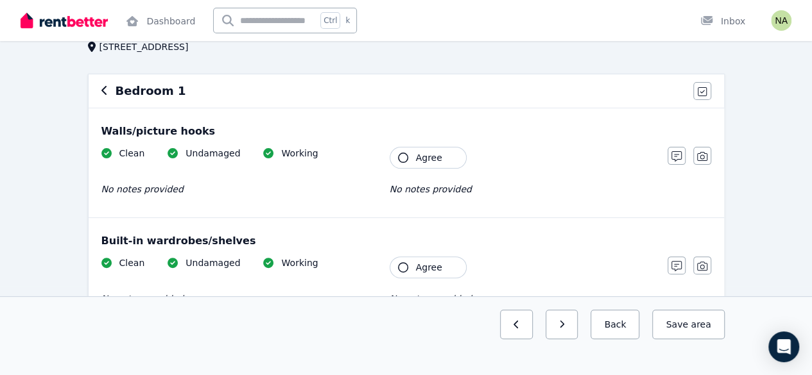
scroll to position [90, 0]
click at [407, 159] on button "Agree" at bounding box center [427, 157] width 77 height 22
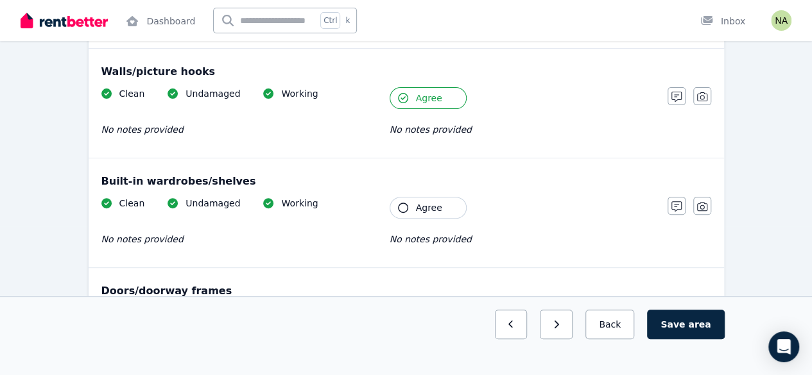
scroll to position [151, 0]
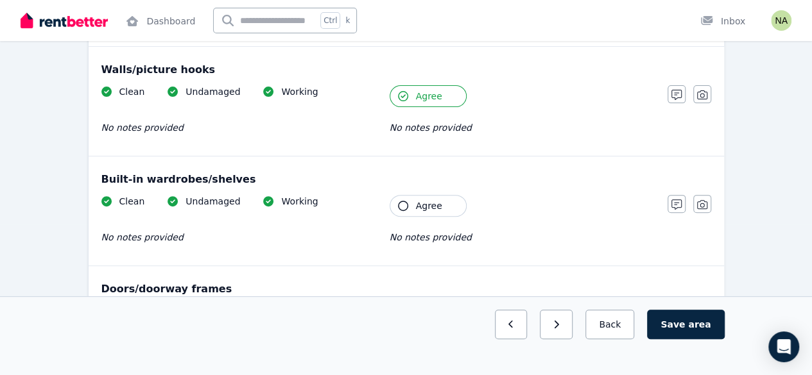
click at [402, 203] on icon "button" at bounding box center [403, 206] width 10 height 10
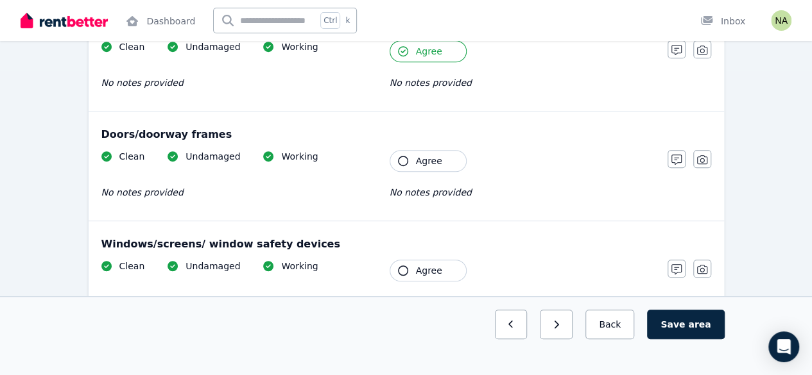
scroll to position [307, 0]
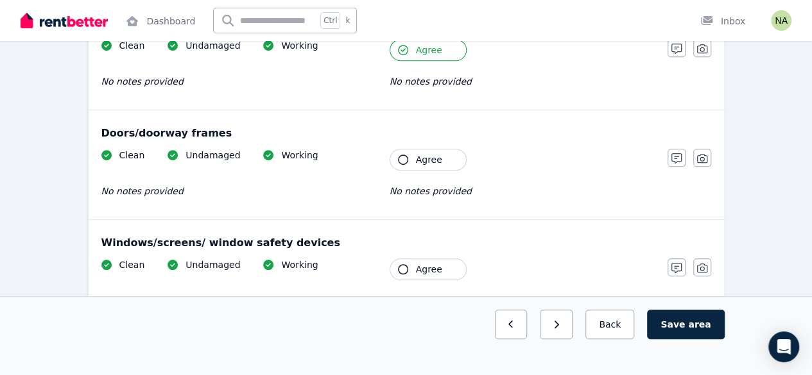
click at [405, 157] on icon "button" at bounding box center [403, 160] width 10 height 10
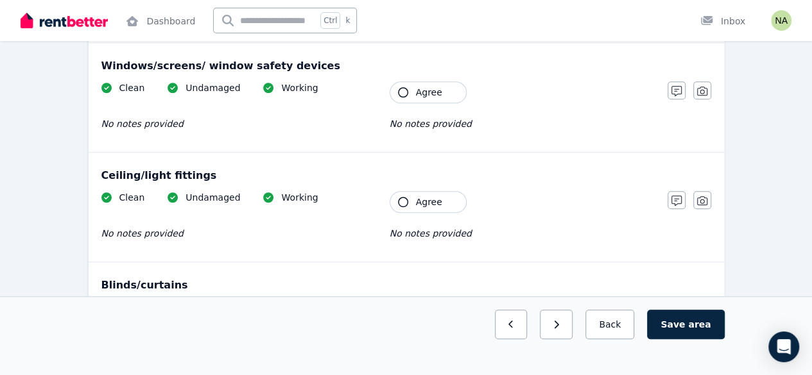
scroll to position [488, 0]
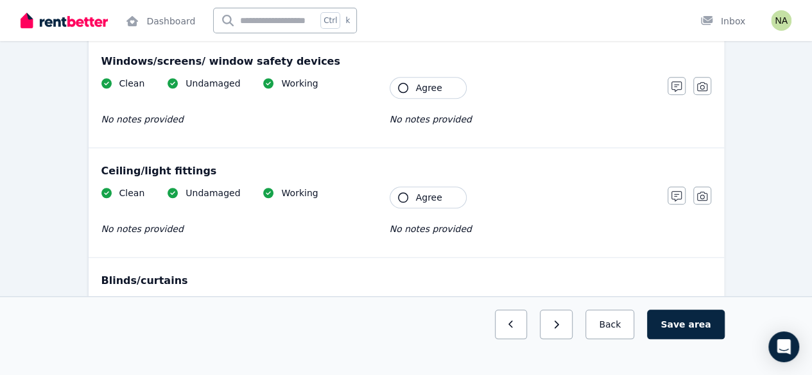
click at [406, 200] on button "Agree" at bounding box center [427, 198] width 77 height 22
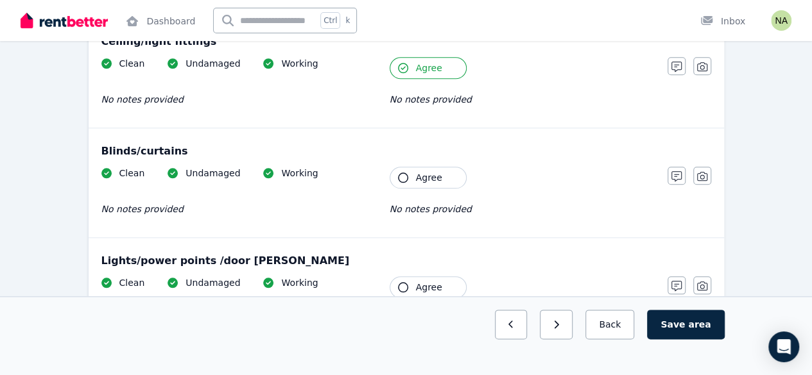
scroll to position [620, 0]
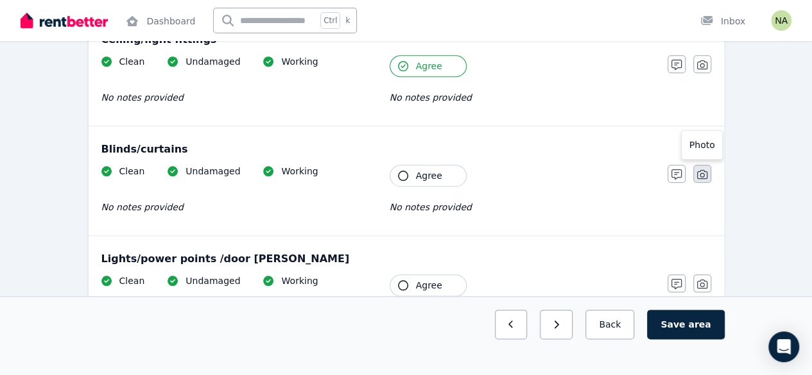
click at [701, 174] on icon "button" at bounding box center [702, 174] width 10 height 10
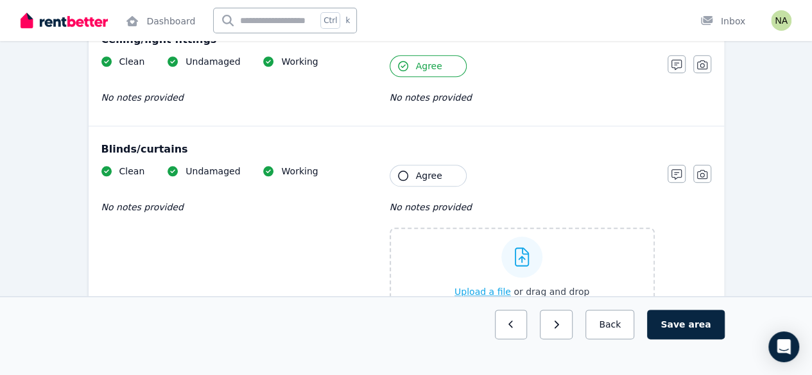
click at [527, 257] on icon at bounding box center [521, 257] width 15 height 19
click at [0, 0] on input "Upload a file or drag and drop" at bounding box center [0, 0] width 0 height 0
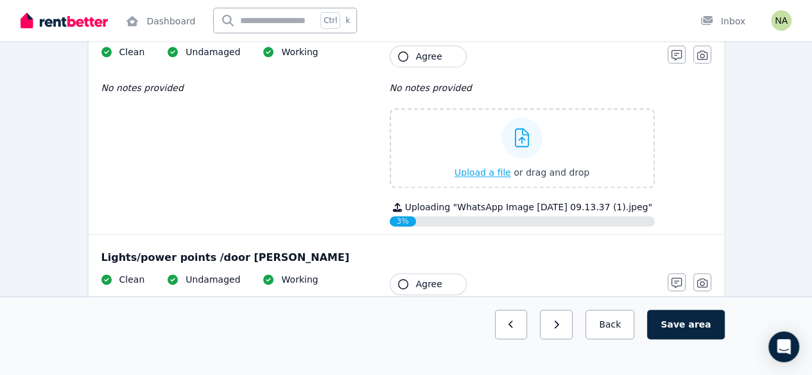
scroll to position [742, 0]
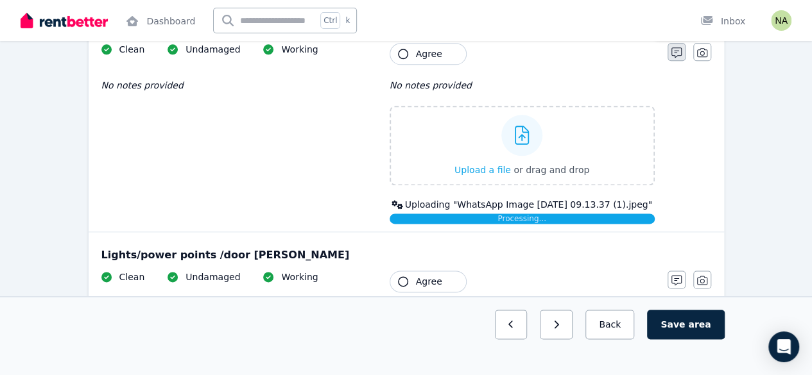
click at [675, 53] on icon "button" at bounding box center [676, 52] width 10 height 10
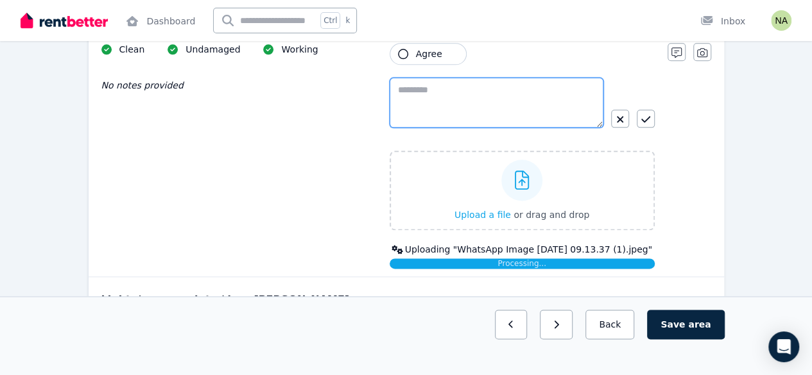
click at [492, 101] on textarea at bounding box center [496, 103] width 214 height 50
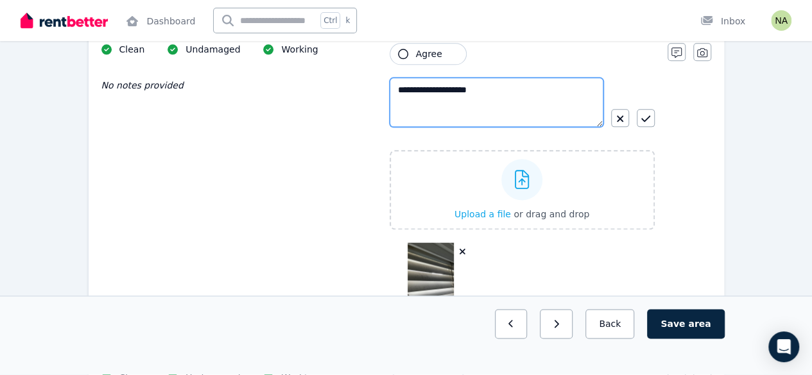
drag, startPoint x: 492, startPoint y: 92, endPoint x: 385, endPoint y: 94, distance: 107.2
click at [385, 94] on div "**********" at bounding box center [377, 184] width 553 height 282
paste textarea "**********"
click at [586, 107] on textarea "**********" at bounding box center [496, 102] width 214 height 49
type textarea "**********"
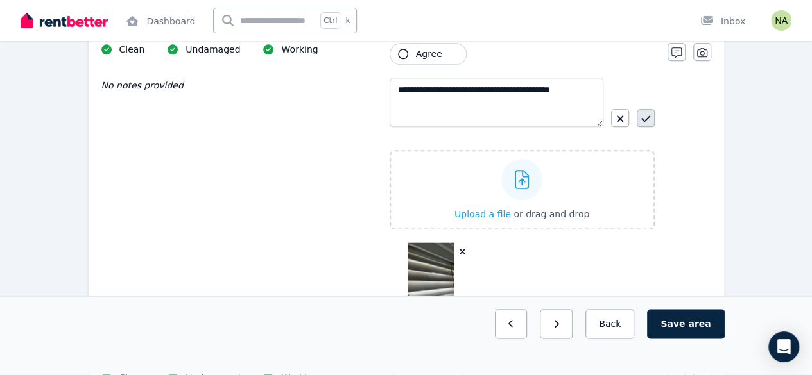
click at [647, 117] on icon "button" at bounding box center [645, 119] width 9 height 10
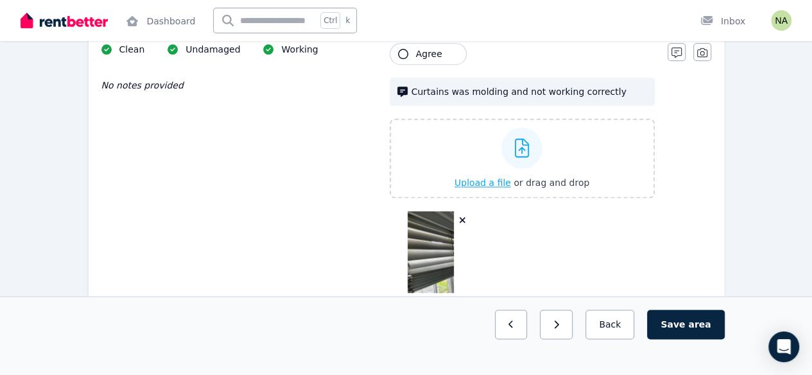
click at [525, 147] on icon at bounding box center [521, 148] width 15 height 19
click at [0, 0] on input "Upload a file or drag and drop" at bounding box center [0, 0] width 0 height 0
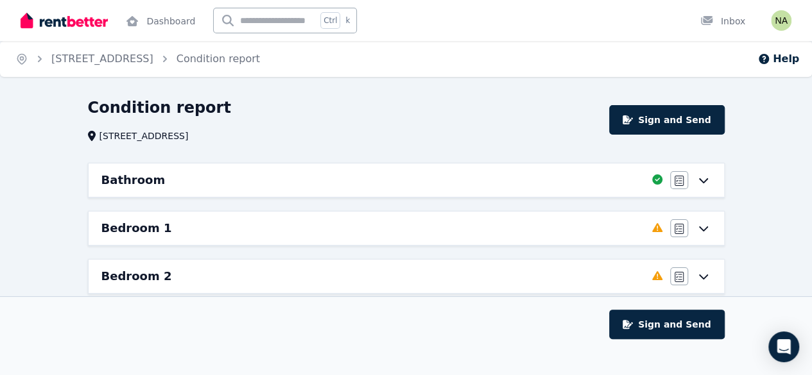
scroll to position [101, 0]
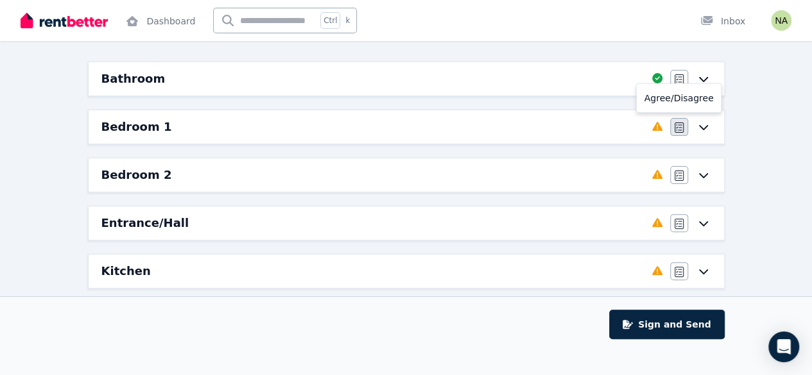
click at [677, 128] on icon "button" at bounding box center [678, 128] width 9 height 10
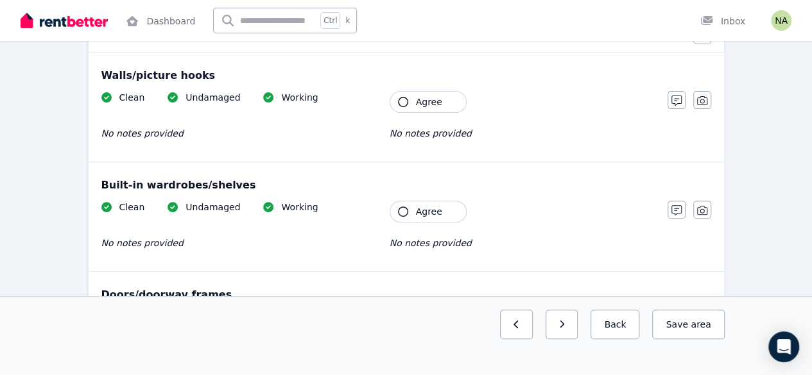
scroll to position [146, 0]
click at [407, 106] on button "Agree" at bounding box center [427, 101] width 77 height 22
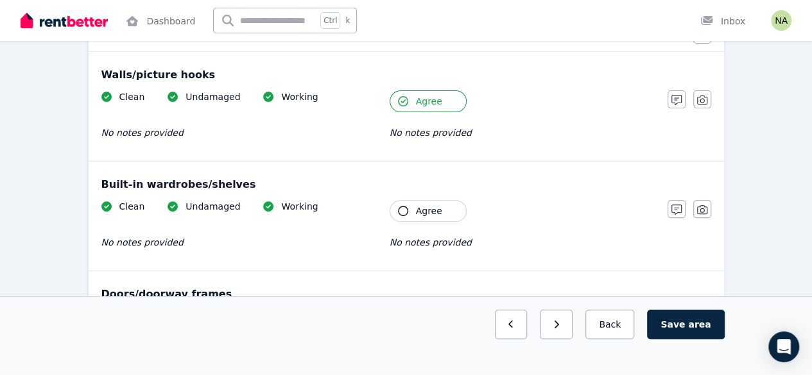
click at [403, 211] on icon "button" at bounding box center [403, 211] width 10 height 10
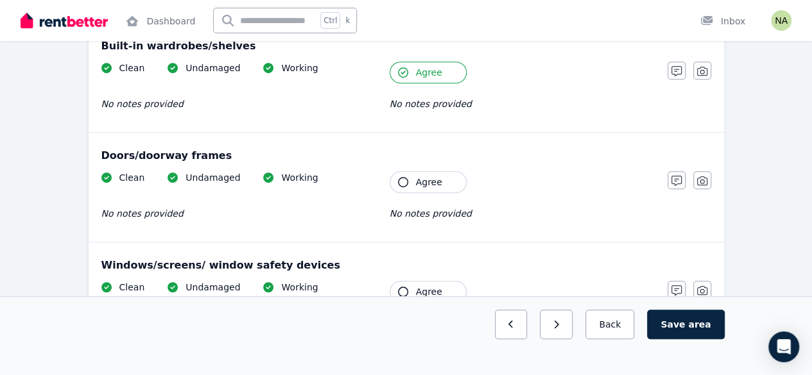
scroll to position [285, 0]
click at [405, 184] on button "Agree" at bounding box center [427, 182] width 77 height 22
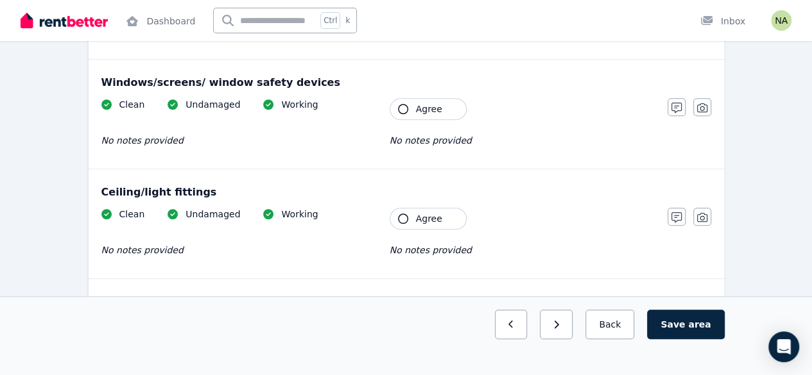
scroll to position [520, 0]
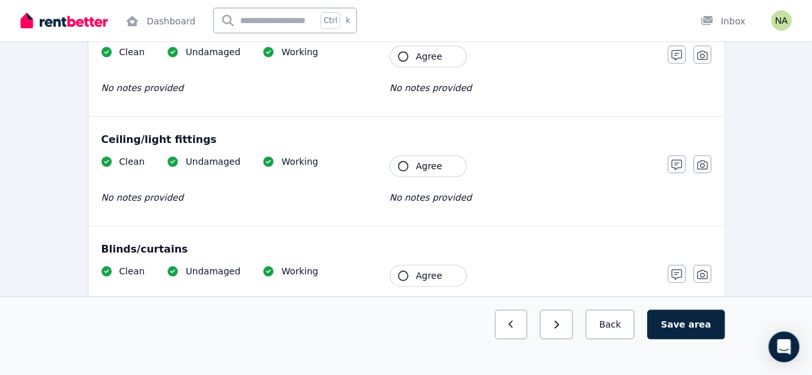
click at [404, 166] on icon "button" at bounding box center [403, 166] width 10 height 10
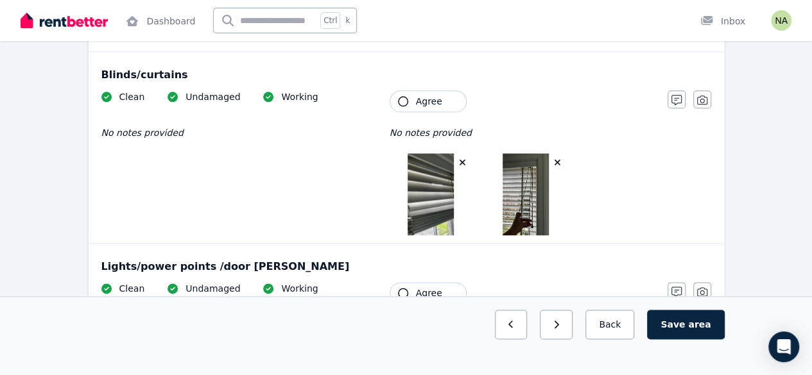
scroll to position [684, 0]
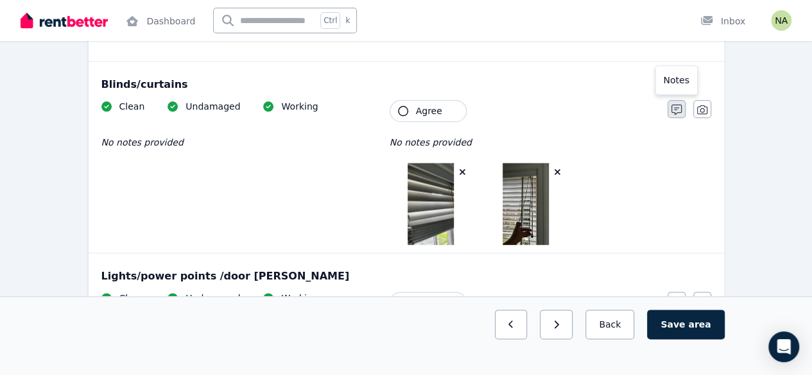
click at [674, 106] on icon "button" at bounding box center [676, 110] width 10 height 10
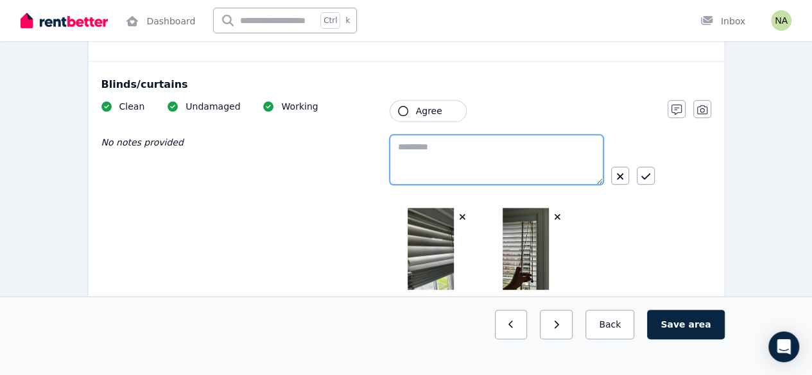
click at [468, 146] on textarea at bounding box center [496, 160] width 214 height 50
paste textarea "**********"
type textarea "**********"
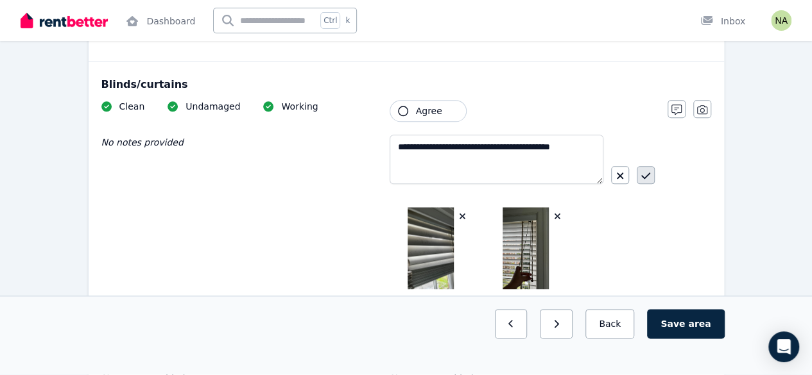
click at [649, 173] on icon "button" at bounding box center [645, 176] width 9 height 10
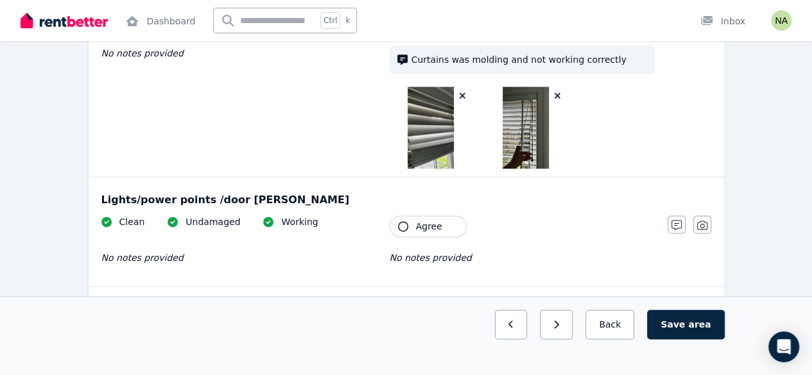
scroll to position [775, 0]
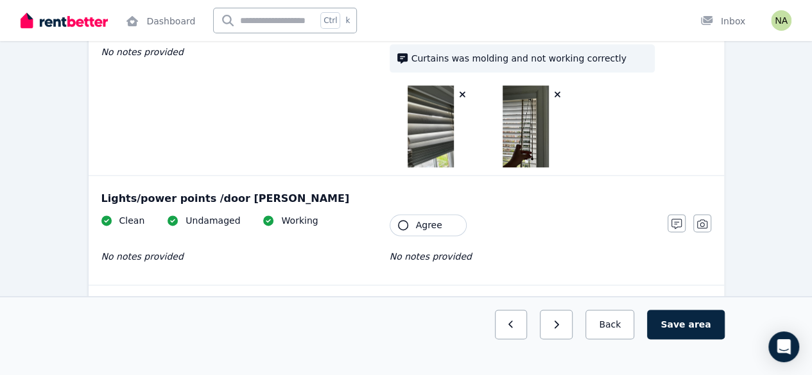
click at [404, 225] on icon "button" at bounding box center [403, 225] width 10 height 10
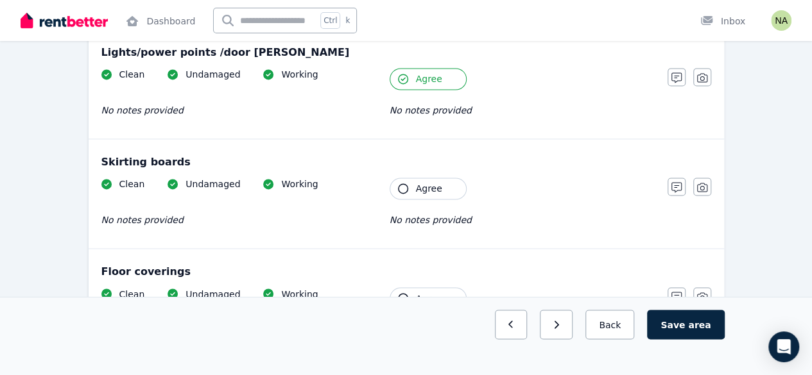
scroll to position [922, 0]
drag, startPoint x: 177, startPoint y: 159, endPoint x: 97, endPoint y: 155, distance: 80.3
click at [97, 155] on div "Skirting boards Clean Undamaged Working No notes provided Tenant Agree No notes…" at bounding box center [406, 193] width 635 height 109
copy div "Skirting boards"
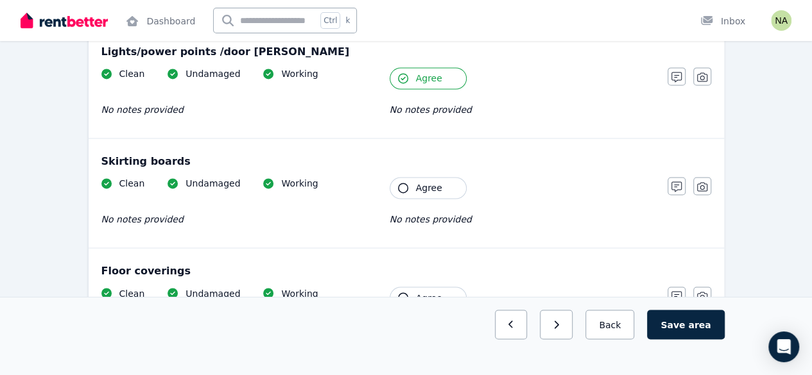
click at [405, 296] on button "Agree" at bounding box center [427, 298] width 77 height 22
click at [406, 183] on icon "button" at bounding box center [403, 188] width 10 height 10
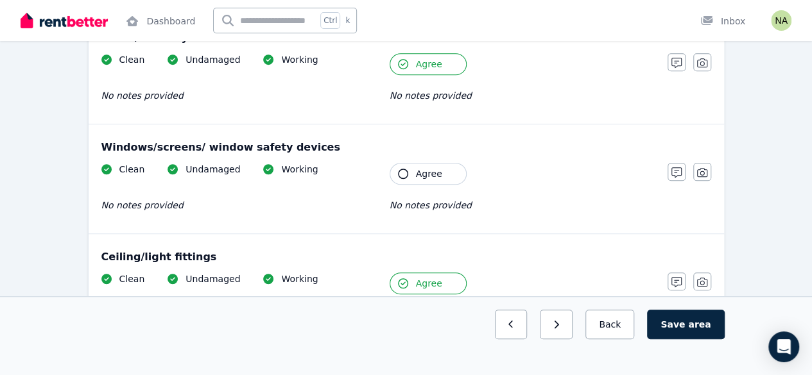
scroll to position [400, 0]
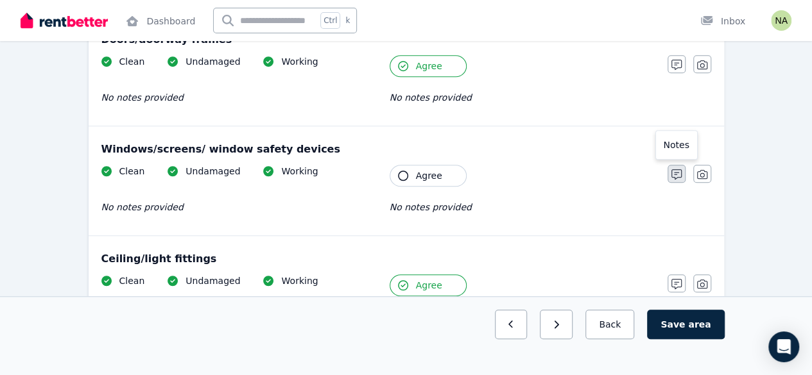
click at [672, 169] on icon "button" at bounding box center [676, 174] width 10 height 10
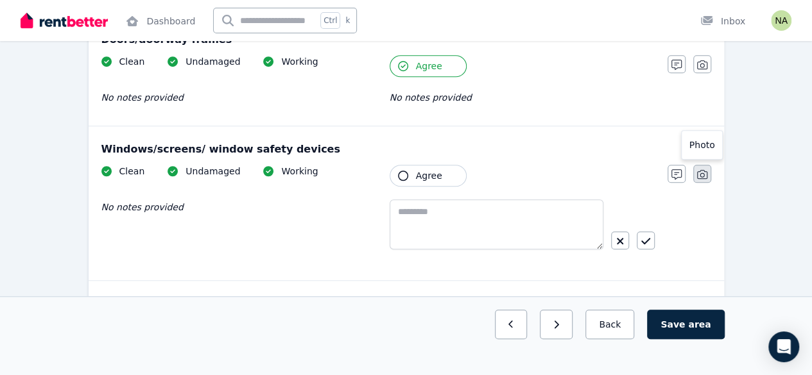
click at [703, 174] on icon "button" at bounding box center [702, 174] width 10 height 9
click at [521, 300] on icon at bounding box center [521, 302] width 15 height 19
click at [0, 0] on input "Upload a file or drag and drop" at bounding box center [0, 0] width 0 height 0
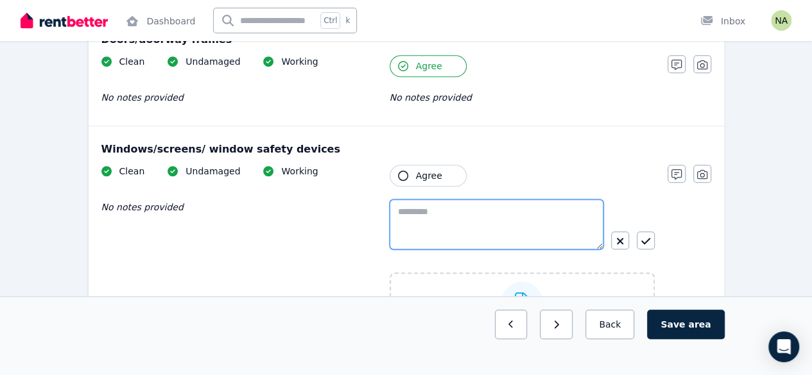
click at [439, 222] on textarea at bounding box center [496, 225] width 214 height 50
paste textarea "**********"
type textarea "**********"
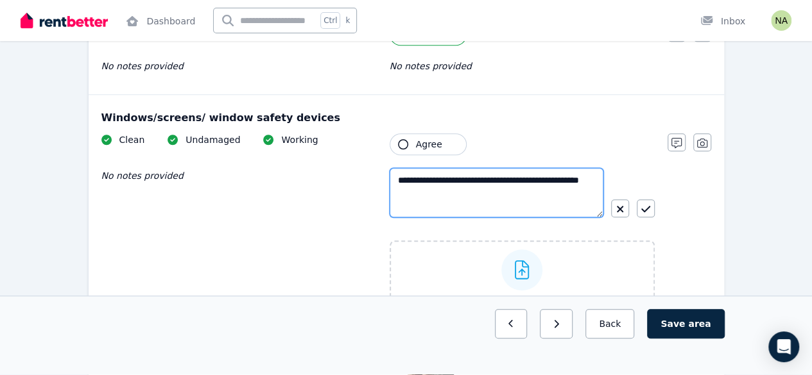
scroll to position [431, 0]
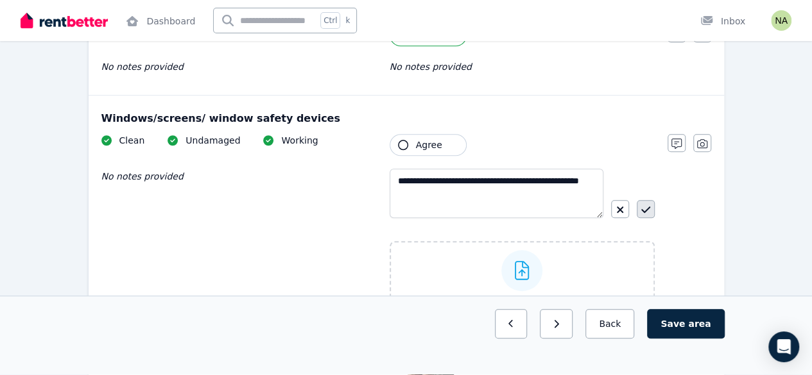
click at [647, 208] on icon "button" at bounding box center [645, 210] width 9 height 10
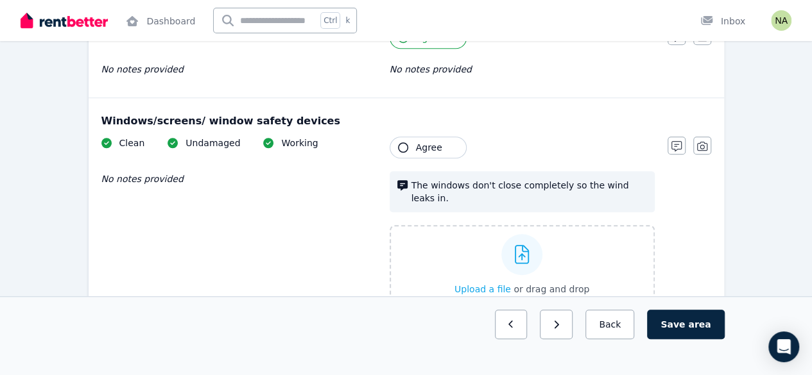
scroll to position [452, 0]
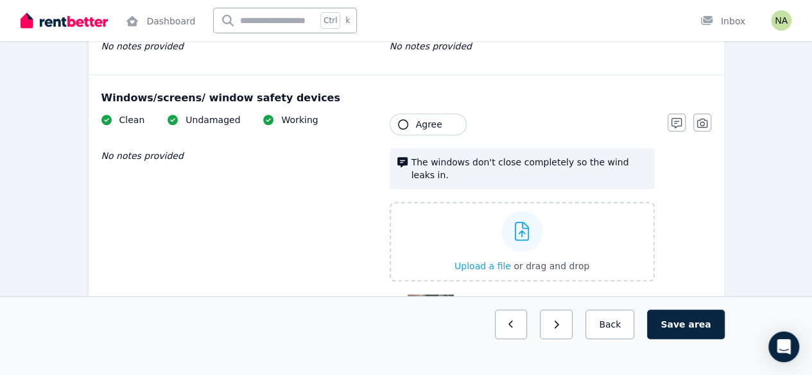
click at [402, 119] on icon "button" at bounding box center [403, 124] width 10 height 10
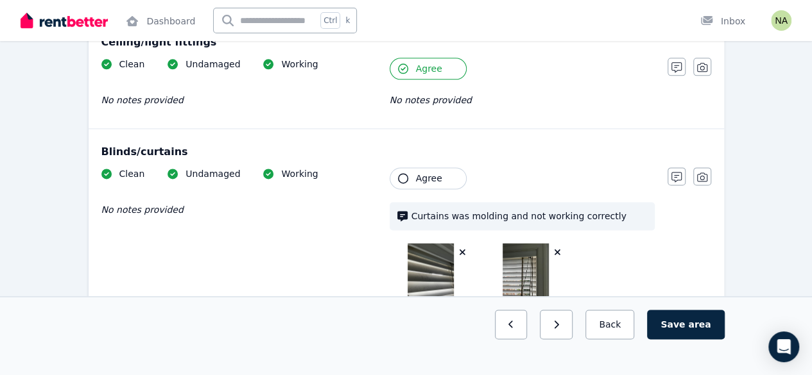
scroll to position [853, 0]
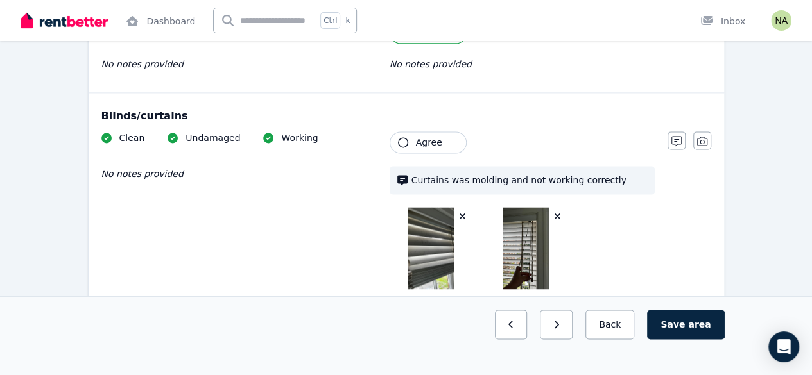
click at [400, 137] on icon "button" at bounding box center [403, 142] width 10 height 10
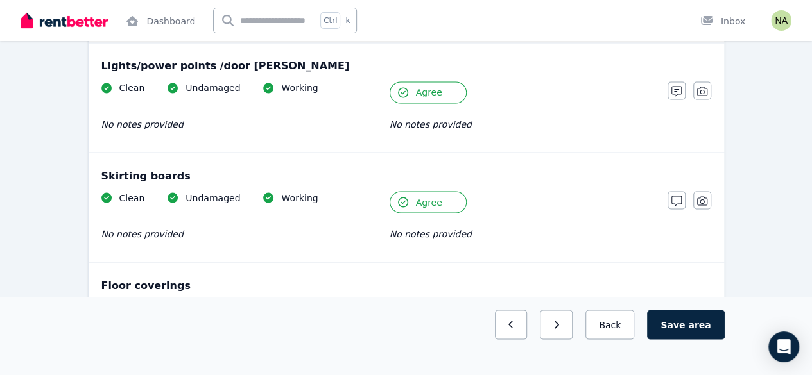
scroll to position [1254, 0]
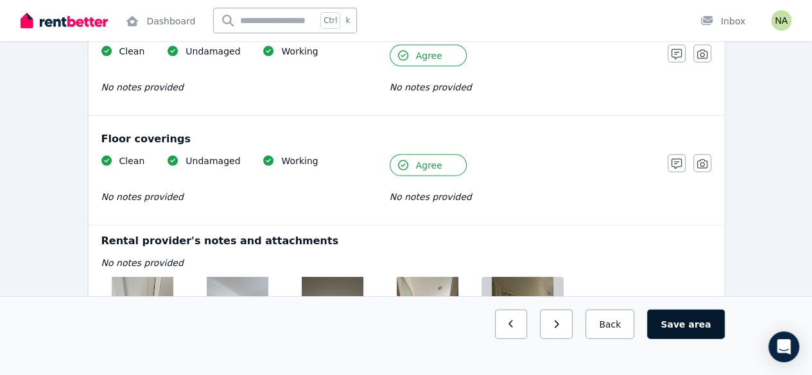
click at [683, 339] on button "Save area" at bounding box center [685, 325] width 77 height 30
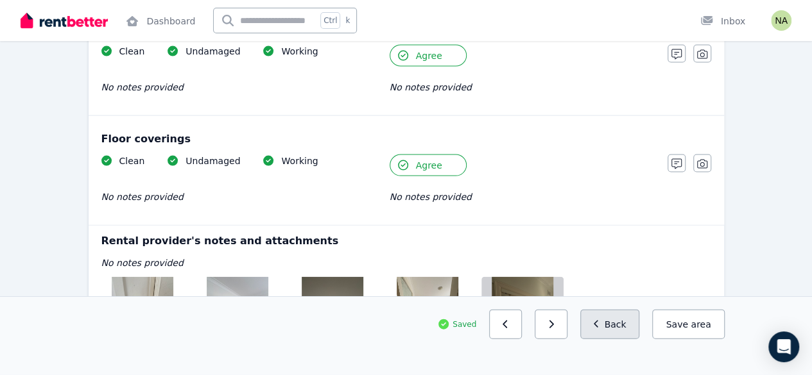
click at [622, 339] on button "Back" at bounding box center [610, 325] width 60 height 30
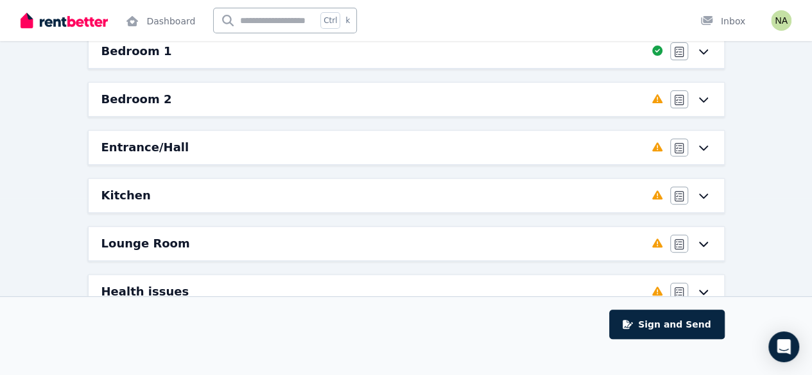
scroll to position [178, 0]
click at [679, 148] on icon "button" at bounding box center [678, 147] width 9 height 10
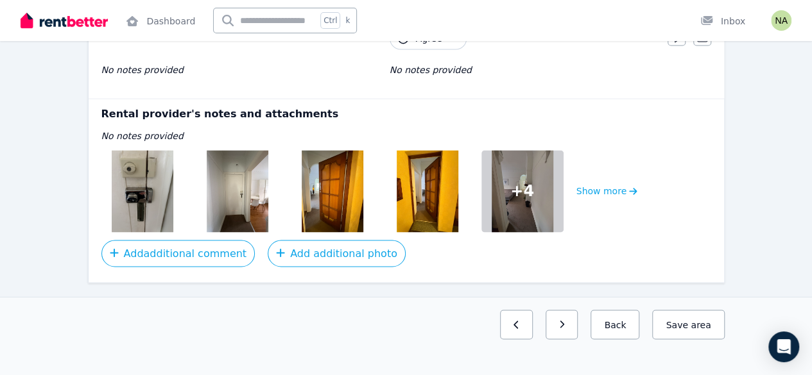
scroll to position [976, 0]
click at [607, 185] on button "Show more" at bounding box center [606, 191] width 61 height 82
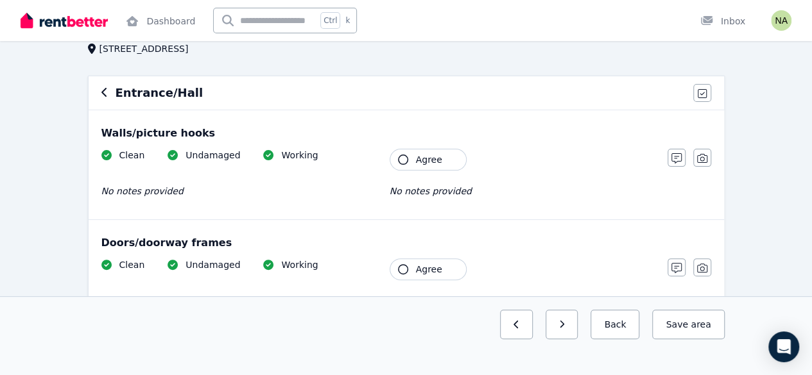
scroll to position [91, 0]
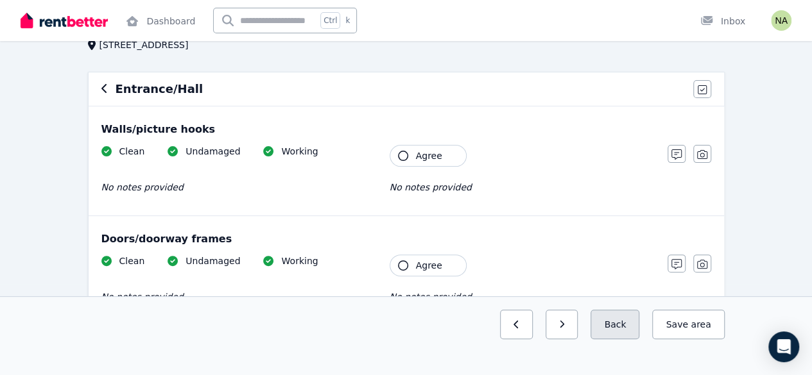
click at [625, 339] on button "Back" at bounding box center [614, 325] width 49 height 30
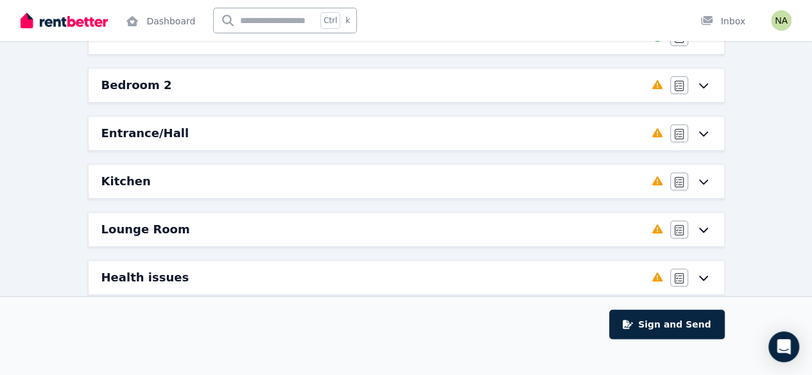
scroll to position [222, 0]
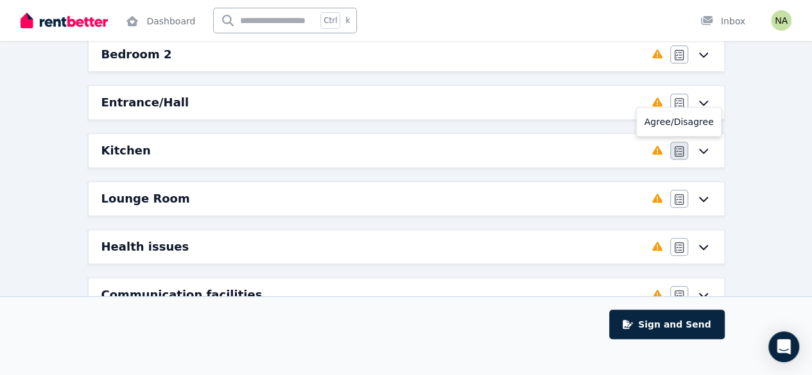
click at [679, 151] on icon "button" at bounding box center [678, 151] width 9 height 10
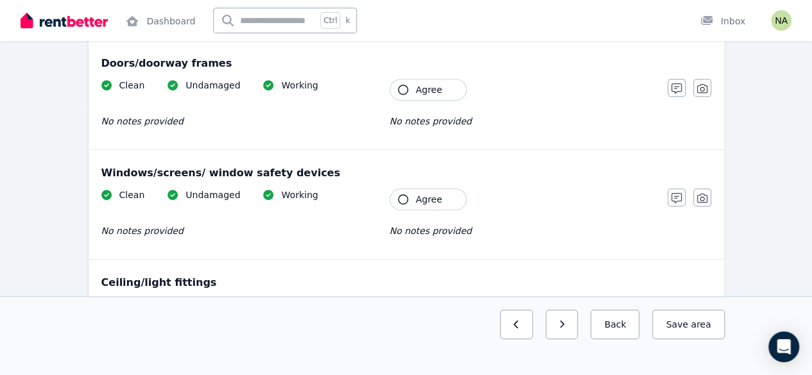
scroll to position [268, 0]
